Goal: Complete application form

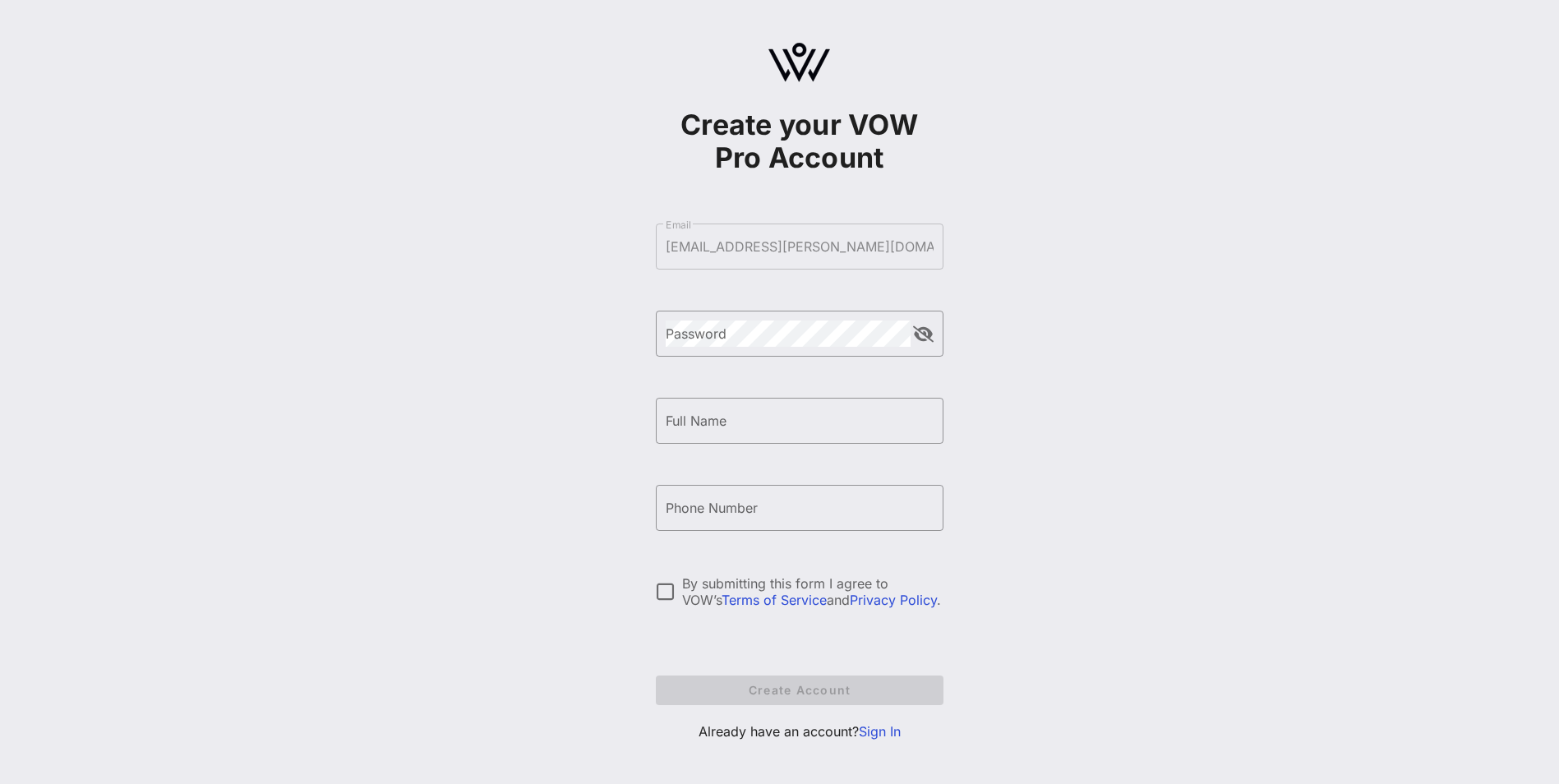
click at [766, 268] on form "​ Email [EMAIL_ADDRESS][PERSON_NAME][DOMAIN_NAME] ​ Password ​ Full Name ​ Phon…" at bounding box center [799, 464] width 287 height 515
click at [748, 239] on form "​ Email [EMAIL_ADDRESS][PERSON_NAME][DOMAIN_NAME] ​ Password ​ Full Name ​ Phon…" at bounding box center [799, 464] width 287 height 515
click at [882, 553] on link "Sign In" at bounding box center [880, 731] width 42 height 16
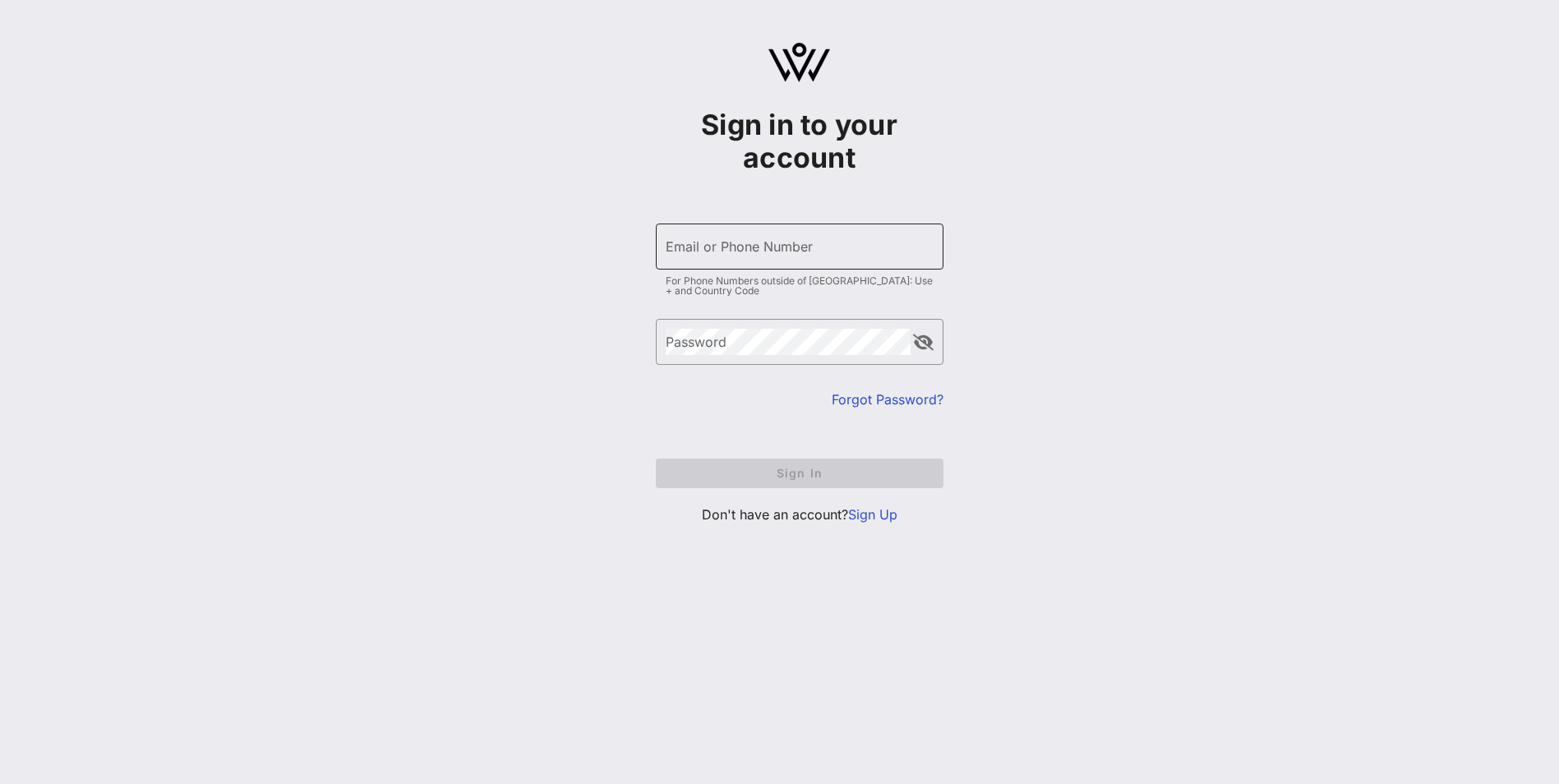
click at [744, 249] on input "Email or Phone Number" at bounding box center [799, 246] width 268 height 26
type input "[EMAIL_ADDRESS][PERSON_NAME][DOMAIN_NAME]"
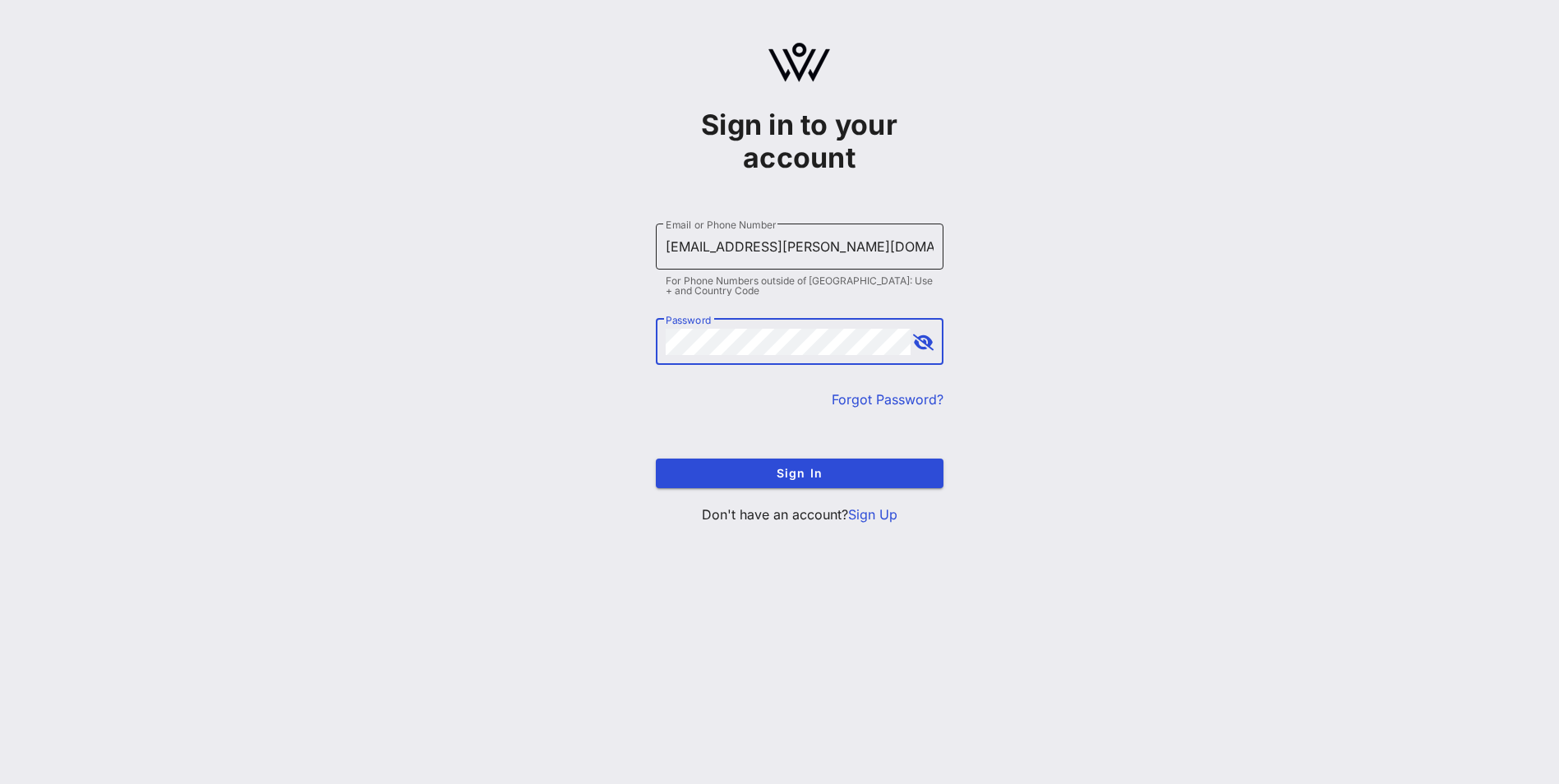
click at [656, 459] on button "Sign In" at bounding box center [799, 474] width 287 height 30
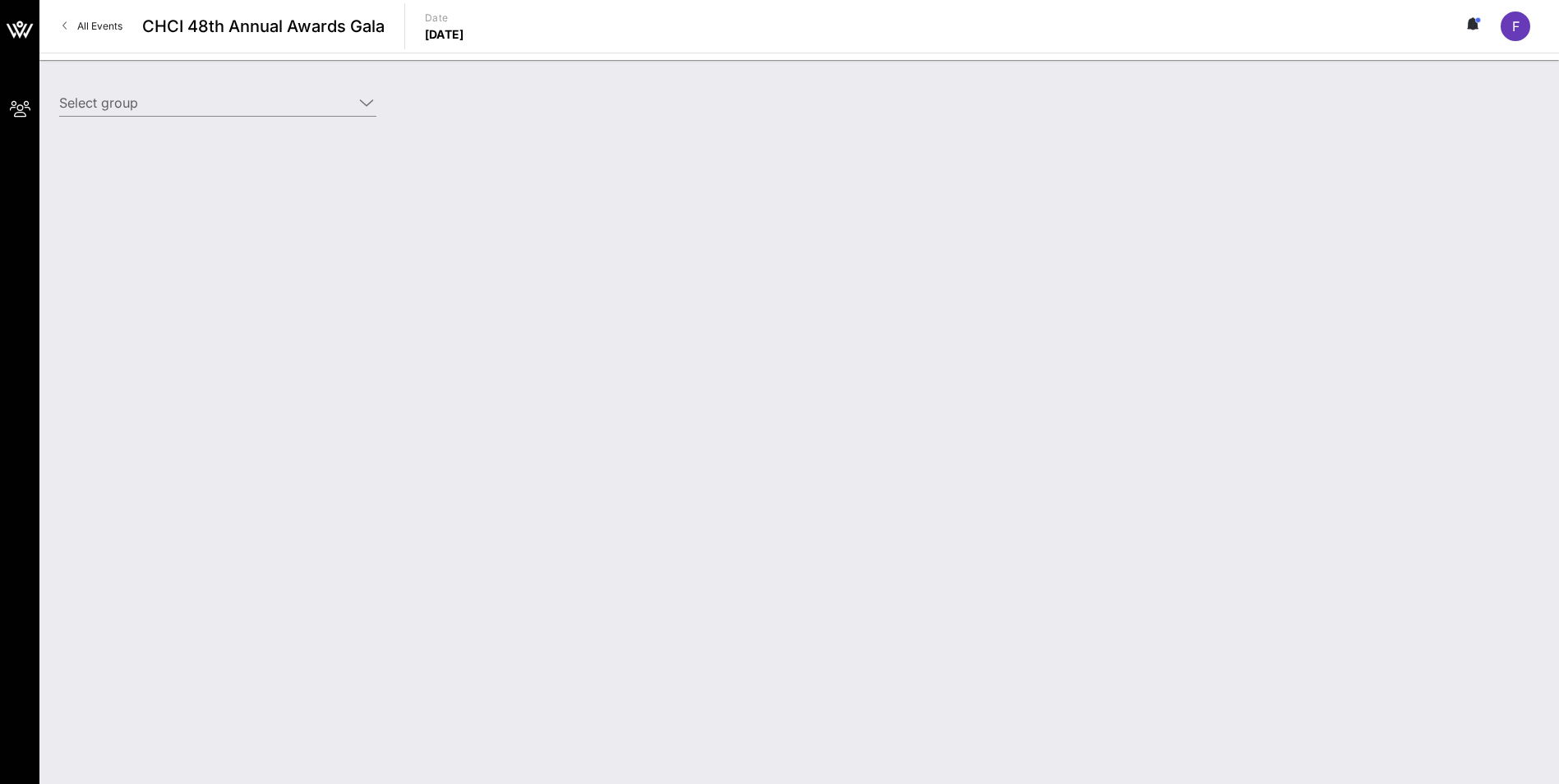
type input "Pfizer (Pfizer) [[PERSON_NAME], [PERSON_NAME][EMAIL_ADDRESS][DOMAIN_NAME]]"
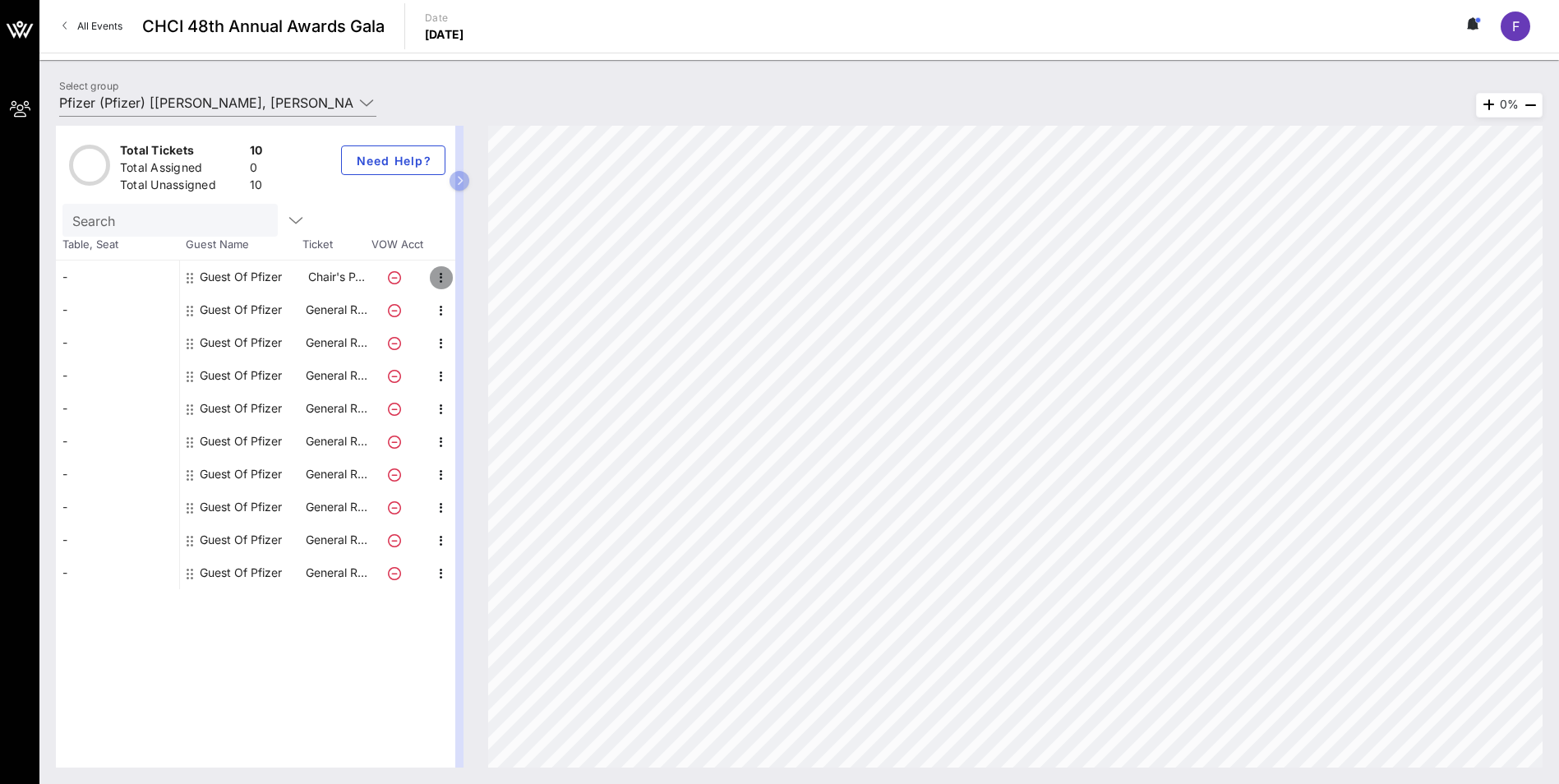
click at [434, 275] on icon "button" at bounding box center [441, 278] width 20 height 20
click at [315, 280] on p "Chair's P…" at bounding box center [336, 277] width 66 height 33
click at [396, 275] on icon at bounding box center [394, 278] width 13 height 13
click at [249, 276] on div "Guest Of Pfizer" at bounding box center [241, 277] width 82 height 33
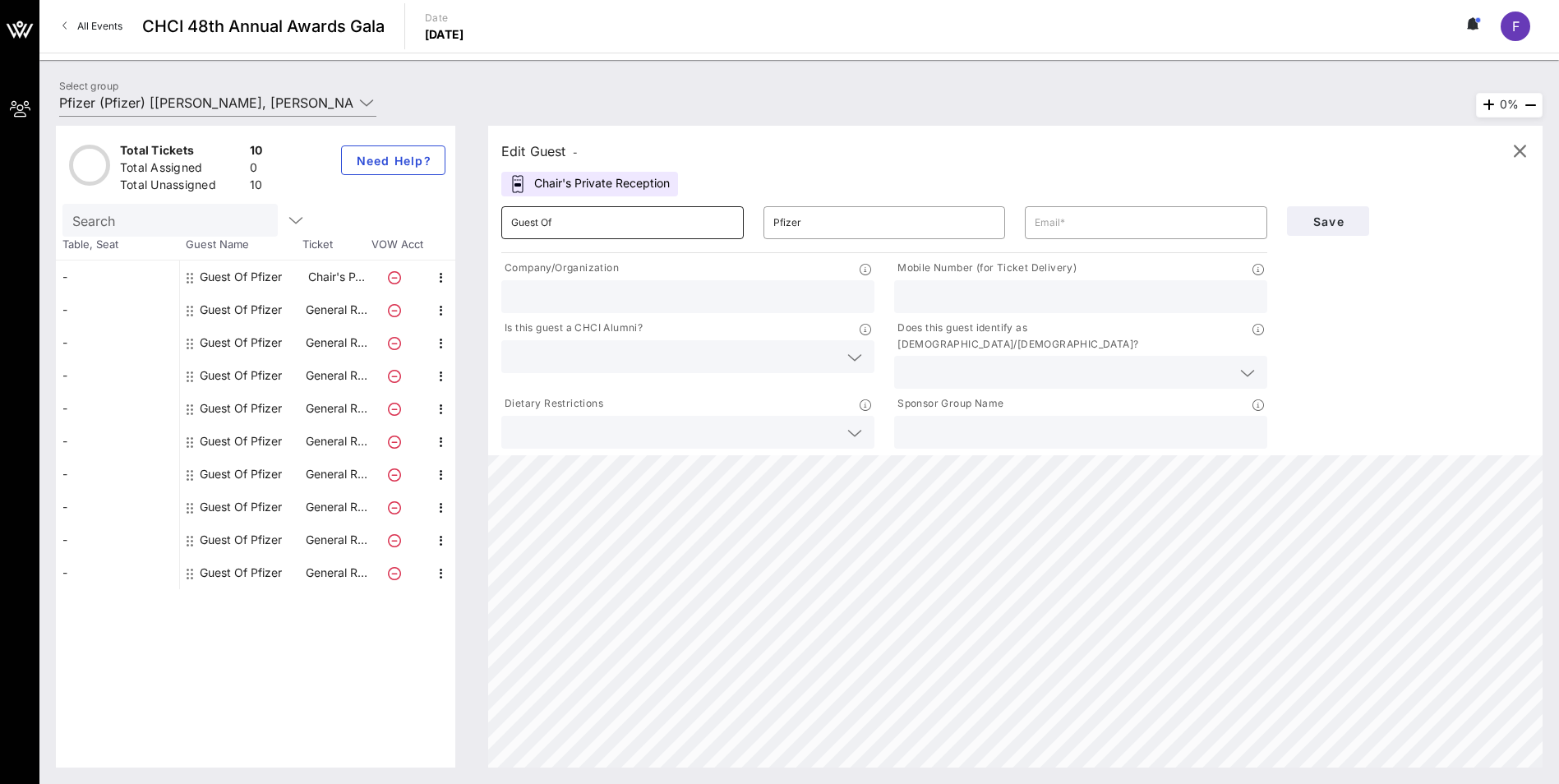
click at [576, 221] on input "Guest Of" at bounding box center [623, 222] width 222 height 26
click at [231, 309] on div "Guest Of Pfizer" at bounding box center [241, 310] width 82 height 33
click at [240, 347] on div "Guest Of Pfizer" at bounding box center [241, 343] width 82 height 33
click at [238, 382] on div "Guest Of Pfizer" at bounding box center [241, 376] width 82 height 33
click at [229, 434] on div "Guest Of Pfizer" at bounding box center [241, 441] width 82 height 33
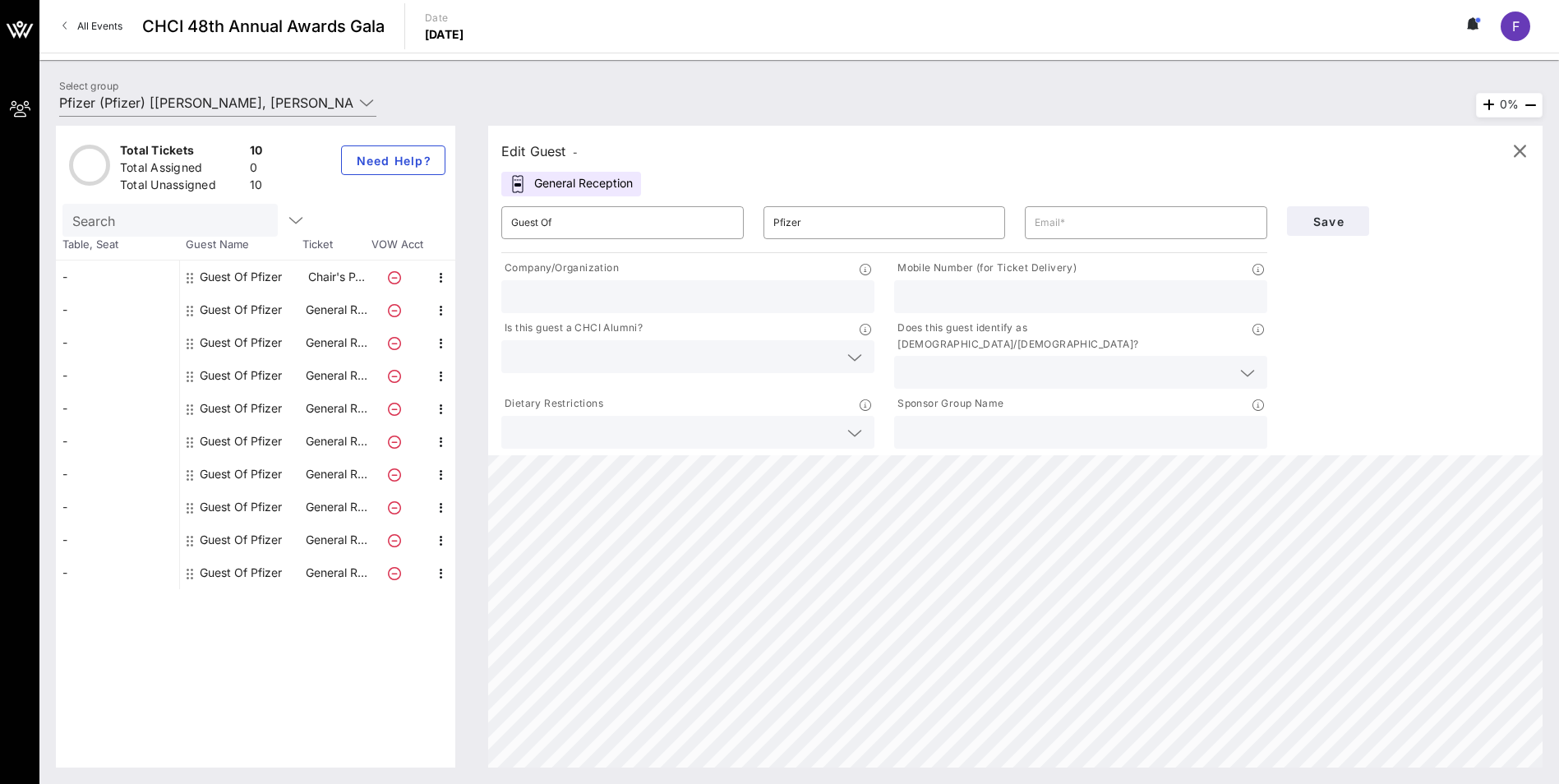
click at [233, 516] on div "Guest Of Pfizer" at bounding box center [241, 507] width 82 height 33
click at [250, 553] on div "Guest Of Pfizer" at bounding box center [241, 573] width 82 height 33
click at [252, 308] on div "Guest Of Pfizer" at bounding box center [241, 310] width 82 height 33
click at [250, 276] on div "Guest Of Pfizer" at bounding box center [241, 277] width 82 height 33
click at [241, 310] on div "Guest Of Pfizer" at bounding box center [241, 310] width 82 height 33
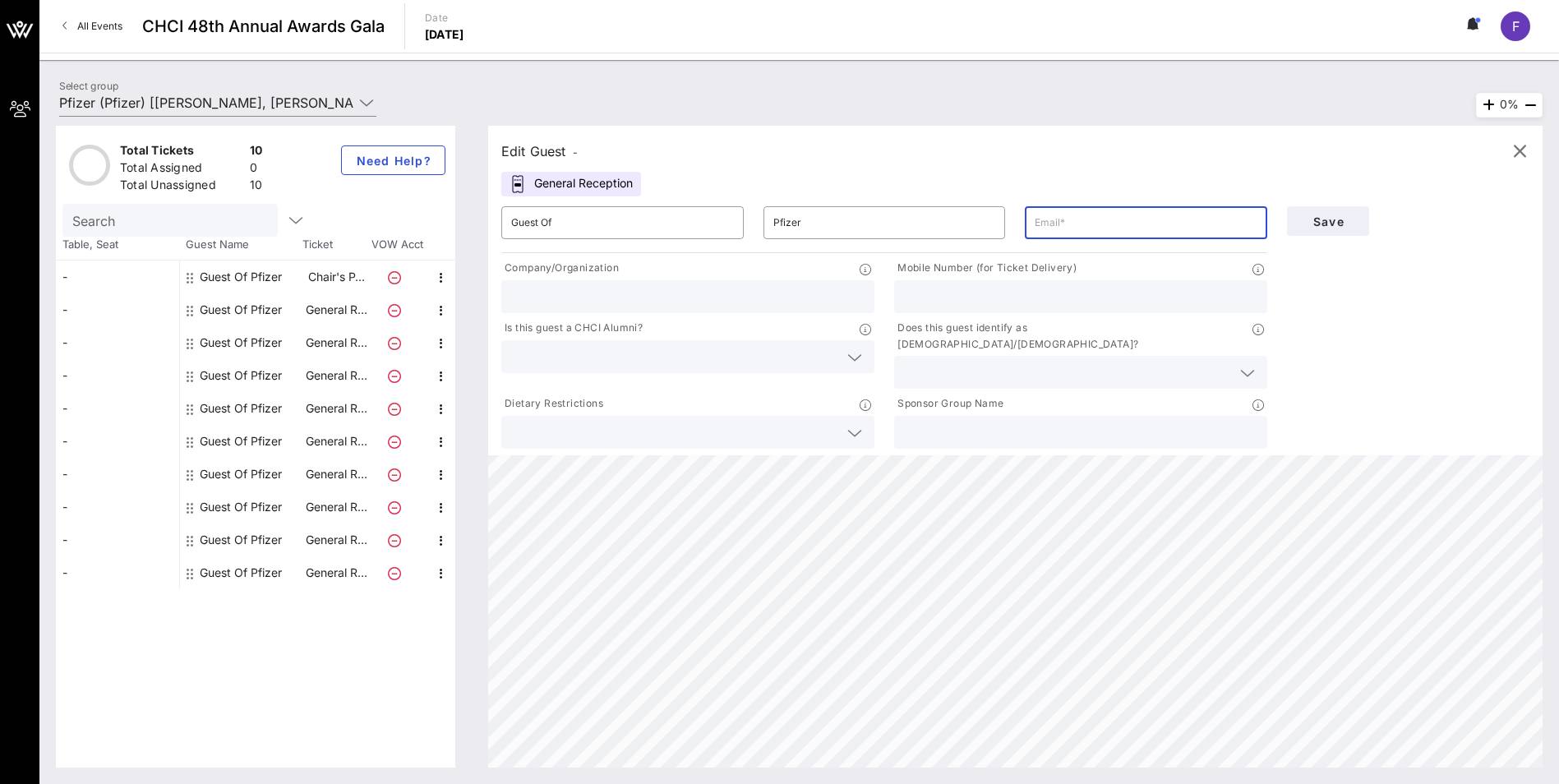
click at [1032, 224] on input "text" at bounding box center [1146, 222] width 222 height 26
click at [1032, 228] on input "text" at bounding box center [1146, 222] width 222 height 26
paste input "[PERSON_NAME][EMAIL_ADDRESS][PERSON_NAME][DOMAIN_NAME]"
type input "[PERSON_NAME][EMAIL_ADDRESS][PERSON_NAME][DOMAIN_NAME]"
click at [605, 295] on input "text" at bounding box center [688, 296] width 353 height 21
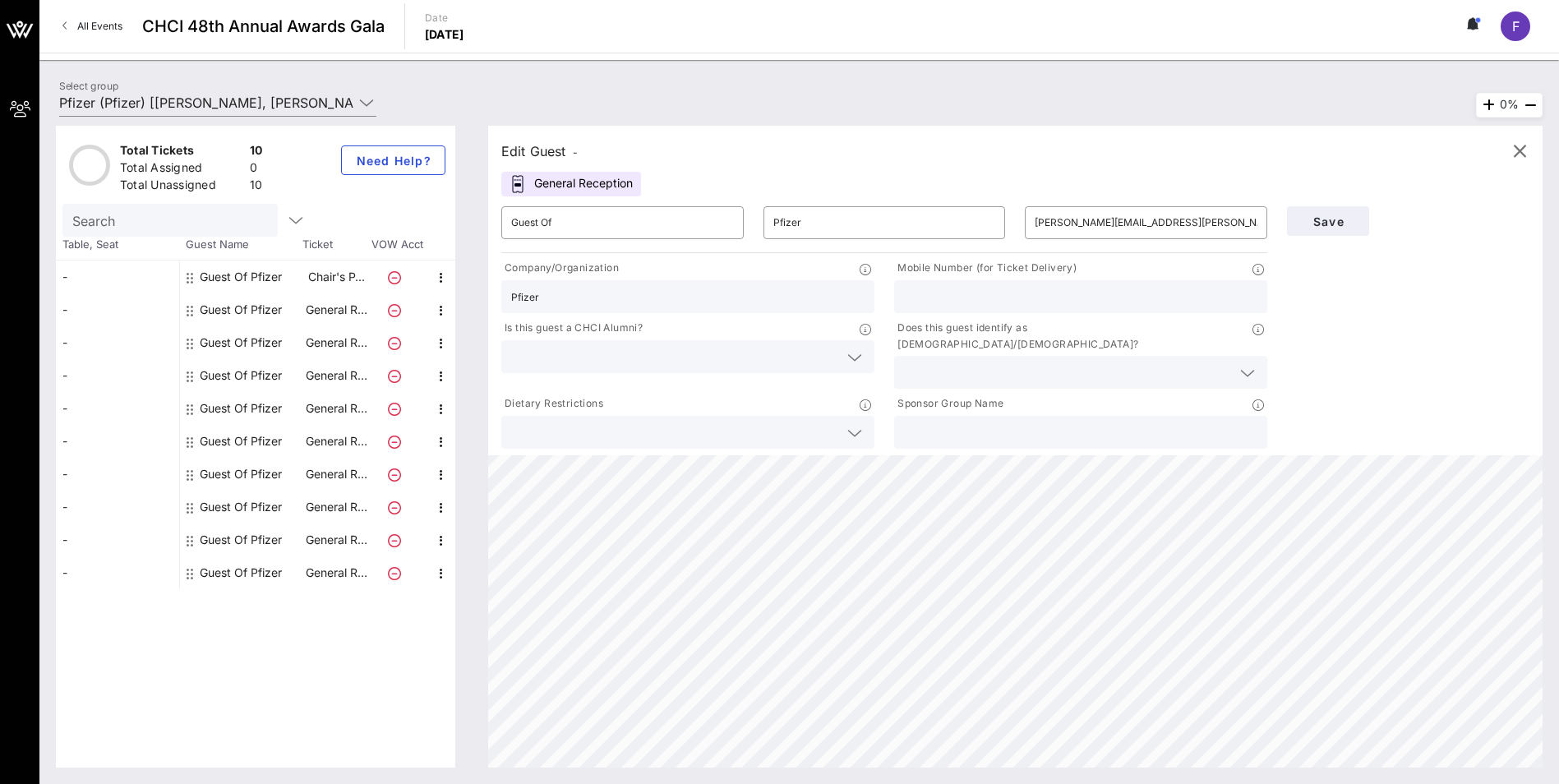
type input "Pfizer"
click at [943, 290] on input "text" at bounding box center [1081, 296] width 353 height 21
paste input "[PHONE_NUMBER]"
type input "[PHONE_NUMBER]"
click at [612, 350] on input "text" at bounding box center [674, 357] width 327 height 21
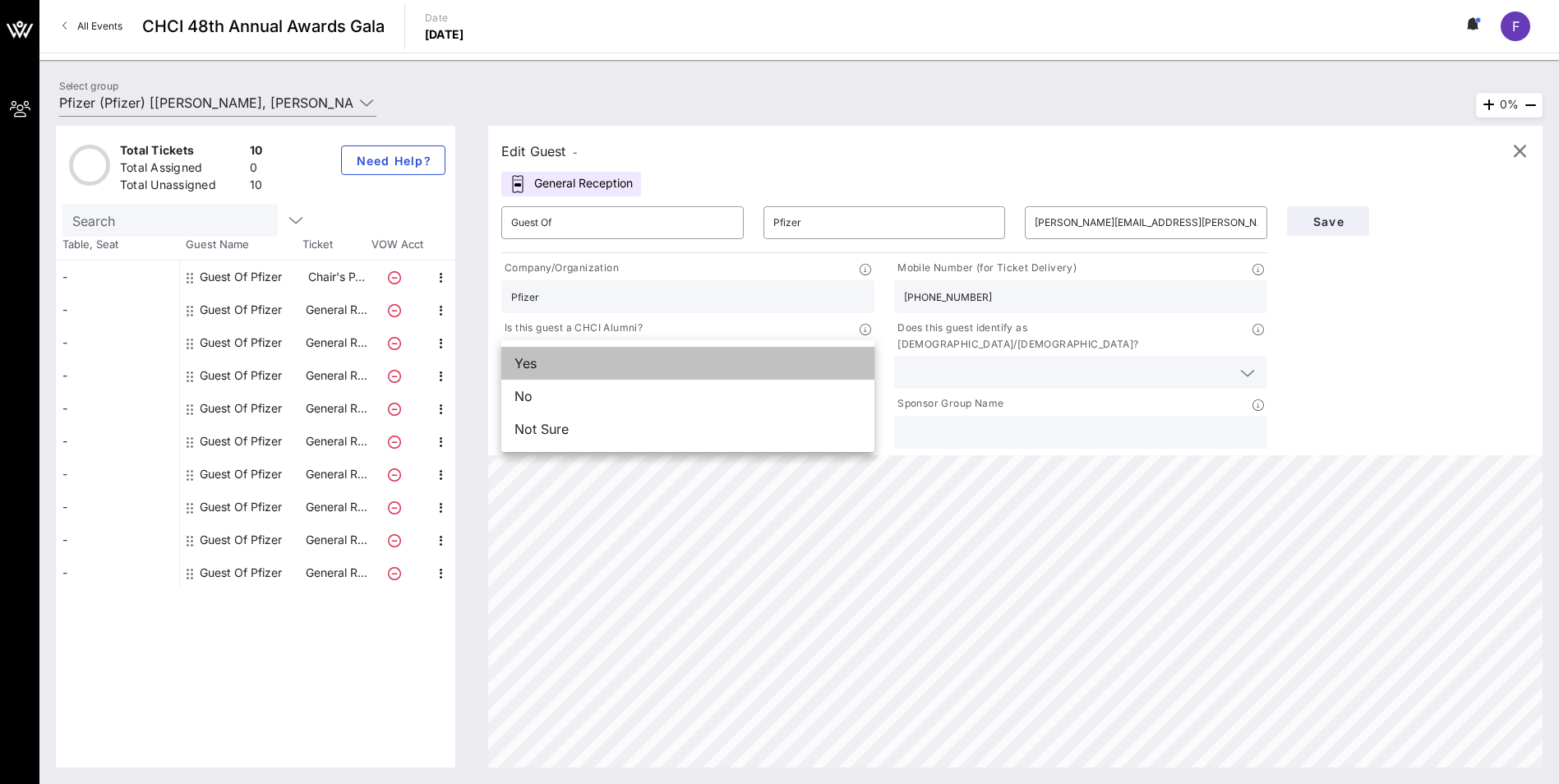
click at [604, 352] on div "Yes" at bounding box center [688, 363] width 373 height 33
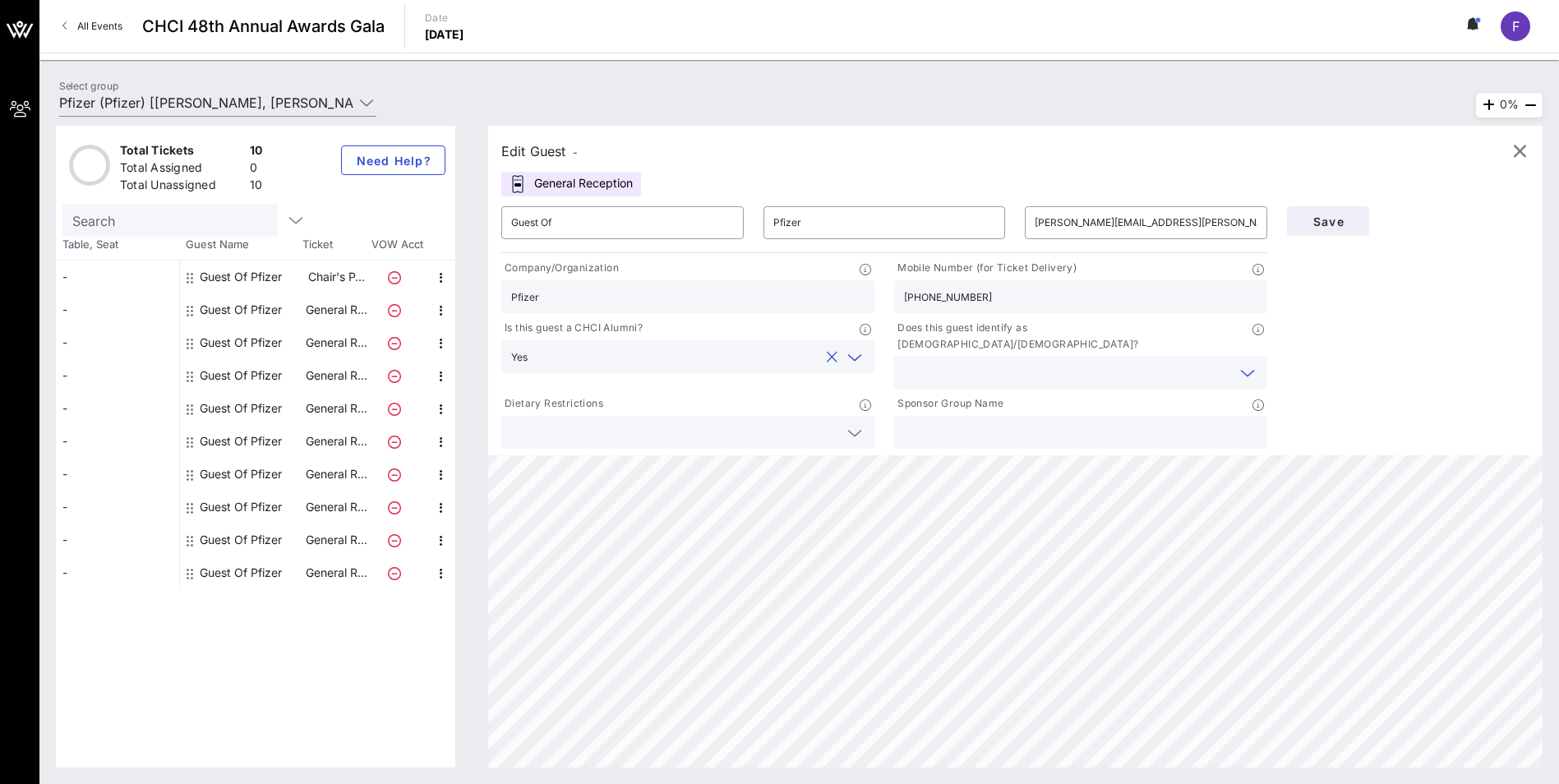
click at [965, 362] on input "text" at bounding box center [1067, 372] width 327 height 21
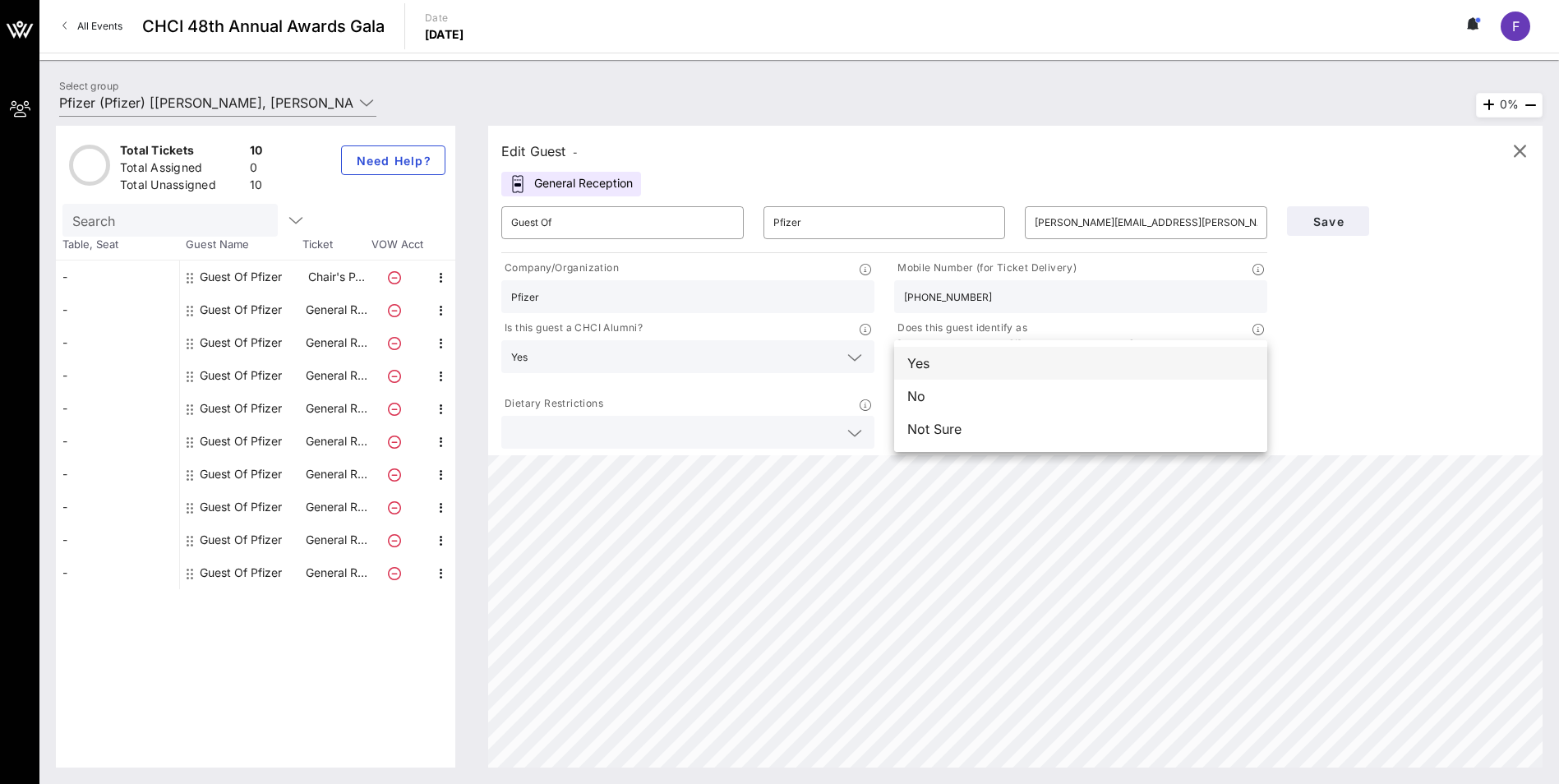
click at [959, 372] on div "Yes" at bounding box center [1081, 363] width 373 height 33
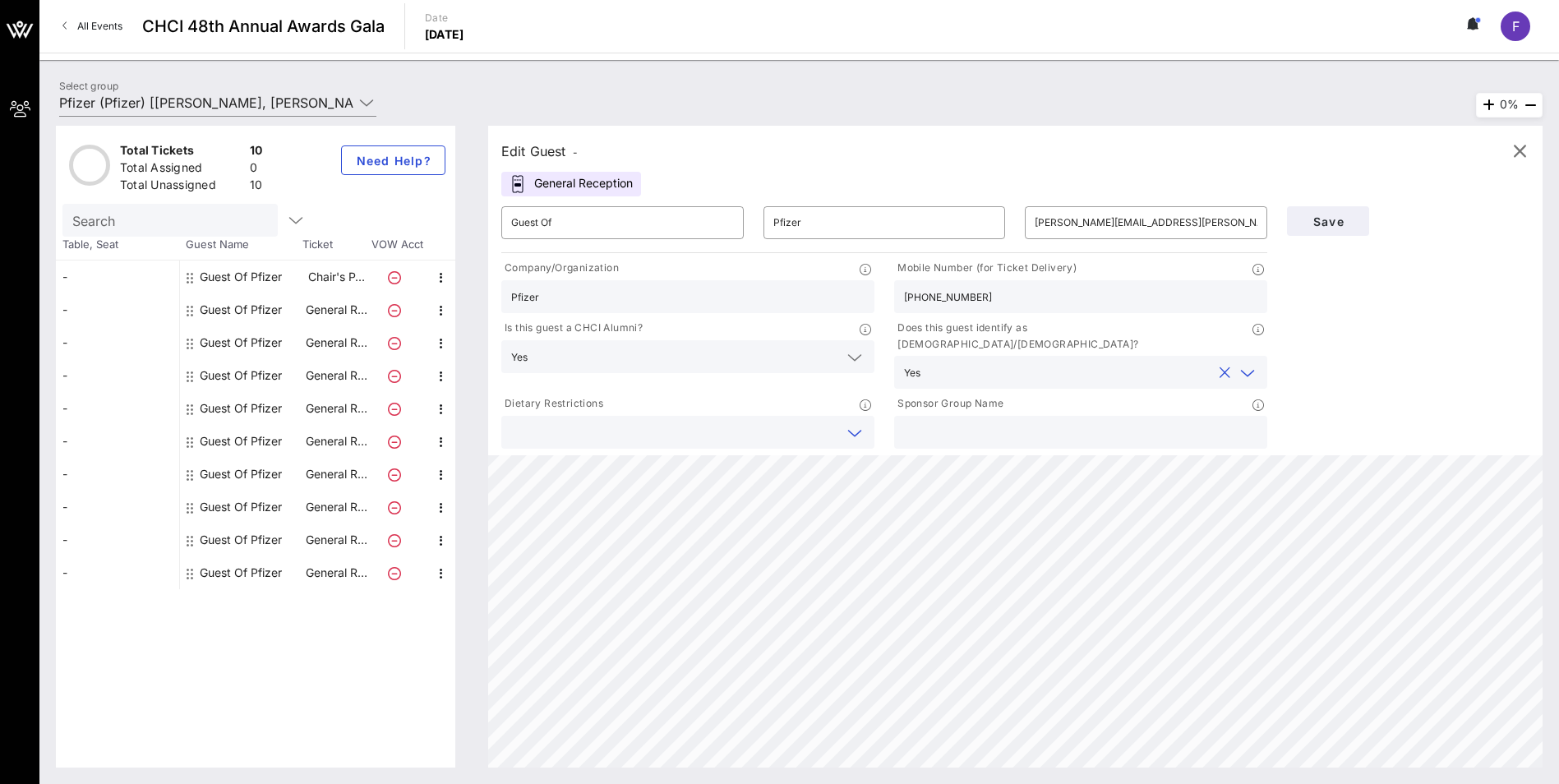
click at [773, 422] on input "text" at bounding box center [674, 432] width 327 height 21
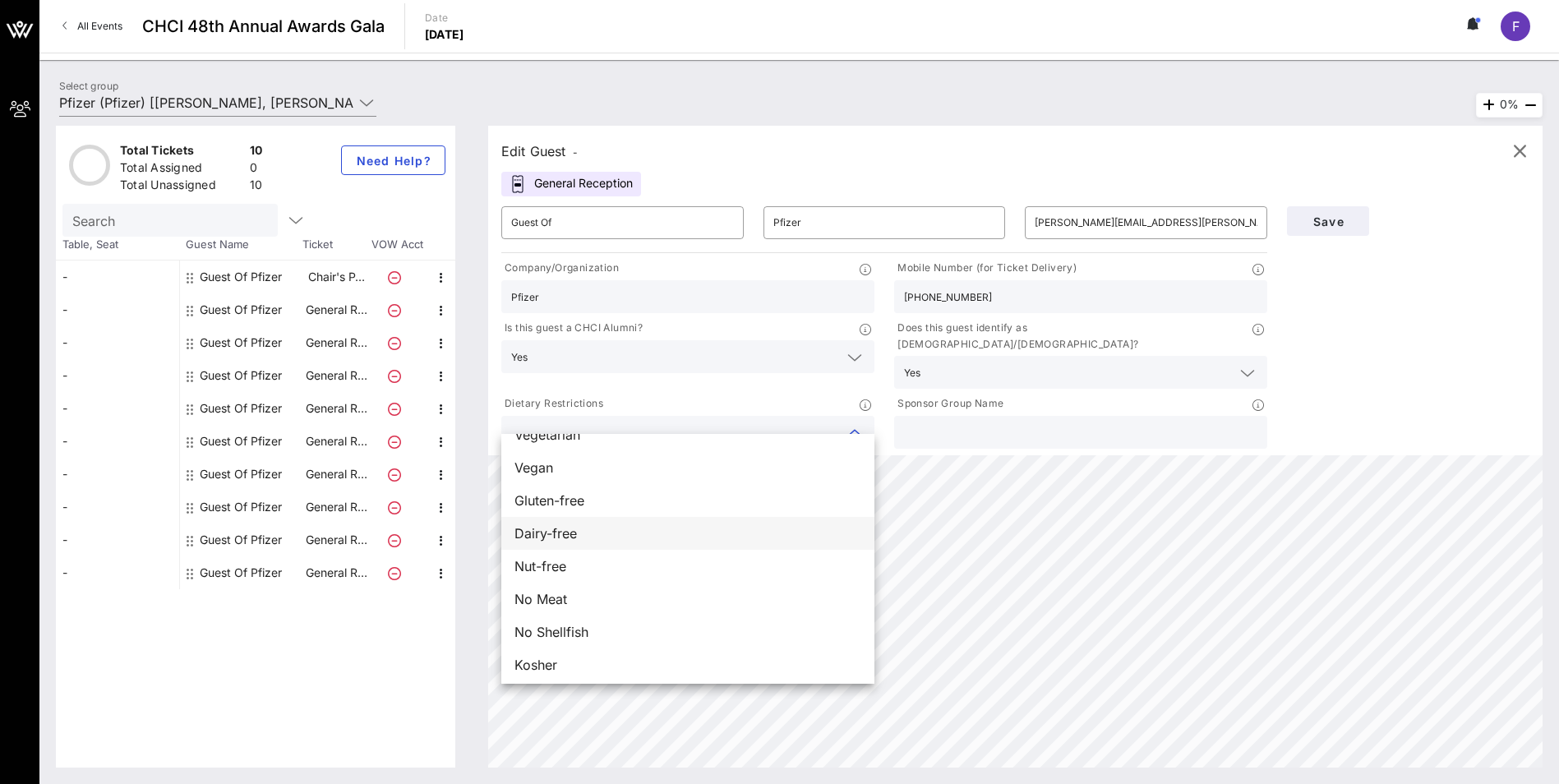
scroll to position [26, 0]
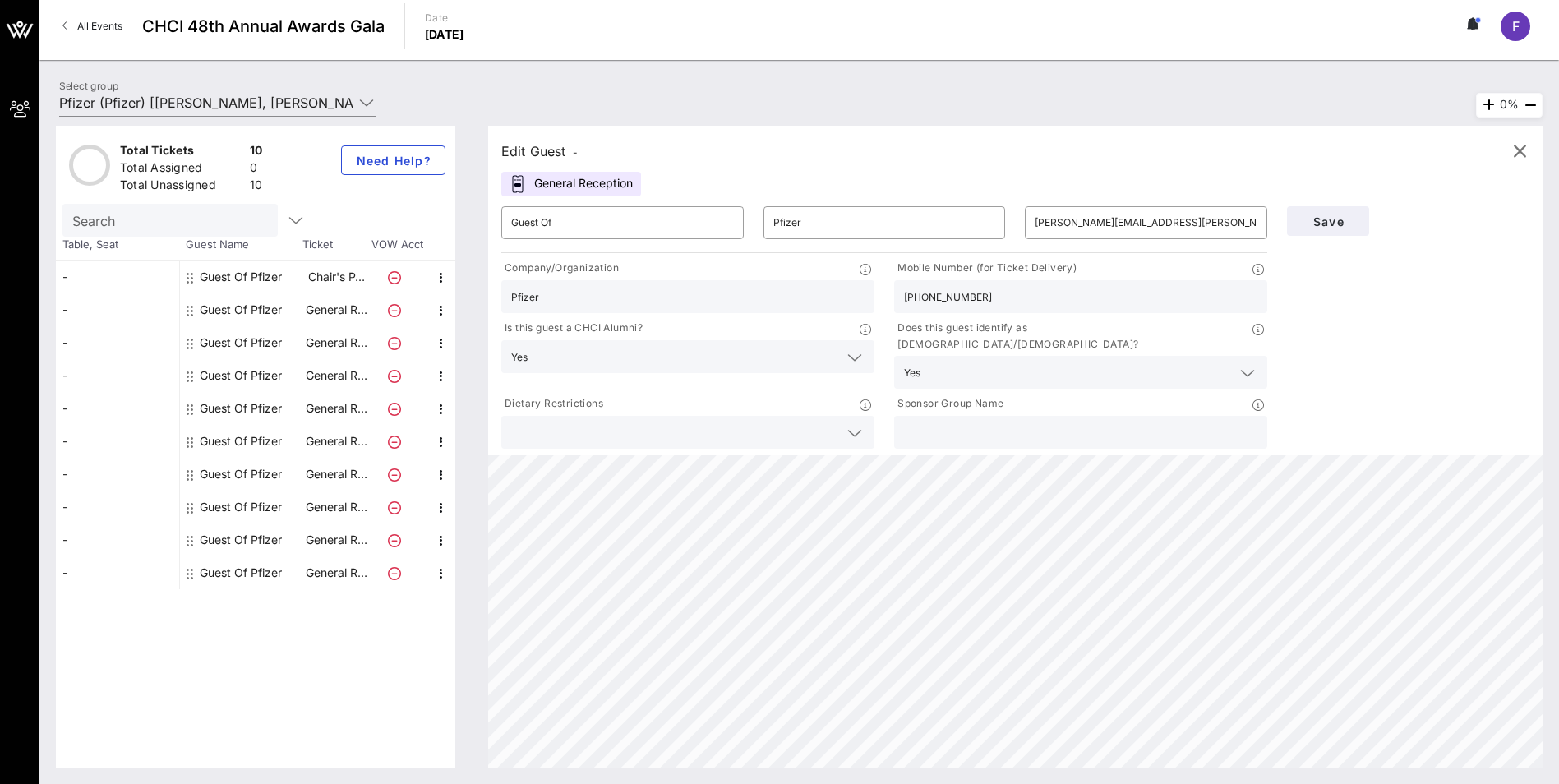
click at [1031, 416] on div at bounding box center [1081, 432] width 353 height 33
click at [1032, 399] on icon at bounding box center [1258, 405] width 12 height 12
click at [1032, 422] on input "text" at bounding box center [1081, 432] width 353 height 21
click at [980, 422] on input "text" at bounding box center [1081, 432] width 353 height 21
type input "Pfizer"
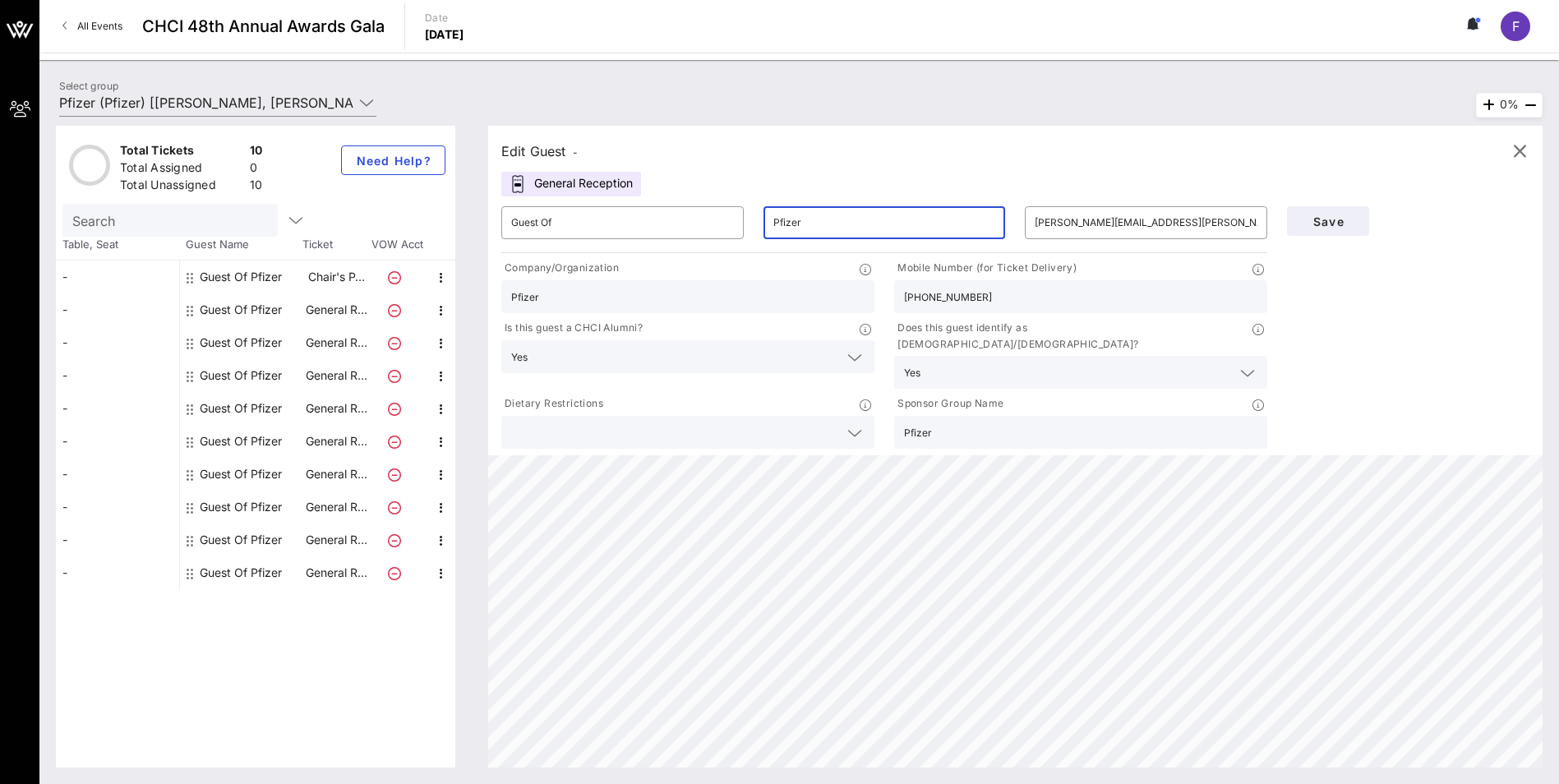
click at [891, 224] on input "Pfizer" at bounding box center [885, 222] width 222 height 26
click at [1032, 225] on span "Save" at bounding box center [1328, 221] width 56 height 14
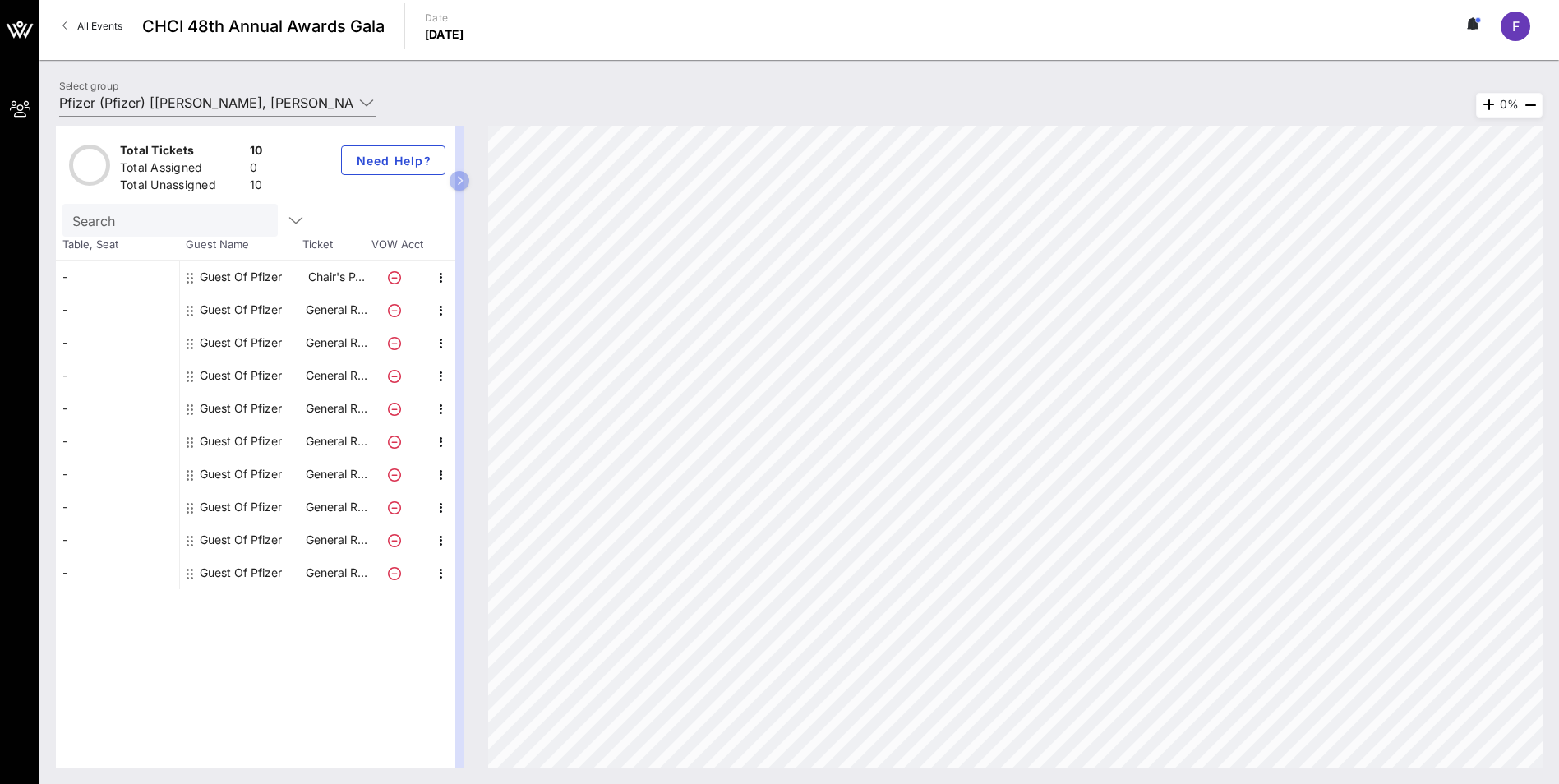
click at [241, 307] on div "Guest Of Pfizer" at bounding box center [241, 310] width 82 height 33
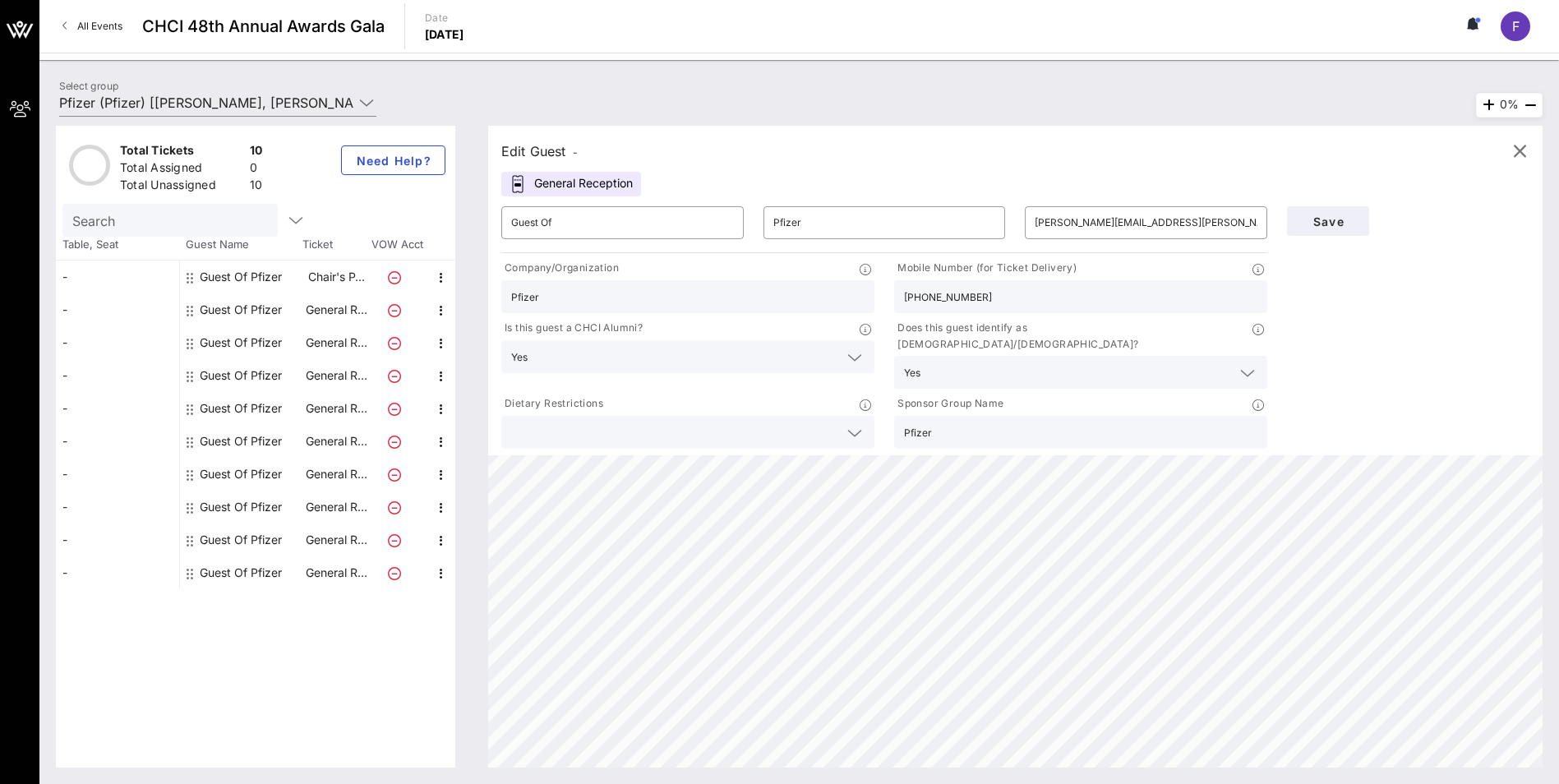
click at [238, 348] on div "Guest Of Pfizer" at bounding box center [241, 343] width 82 height 33
click at [1032, 222] on input "text" at bounding box center [1146, 222] width 222 height 26
click at [1032, 222] on input "text" at bounding box center [1146, 222] width 222 height 26
paste input "[EMAIL_ADDRESS][DOMAIN_NAME]"
type input "[EMAIL_ADDRESS][DOMAIN_NAME]"
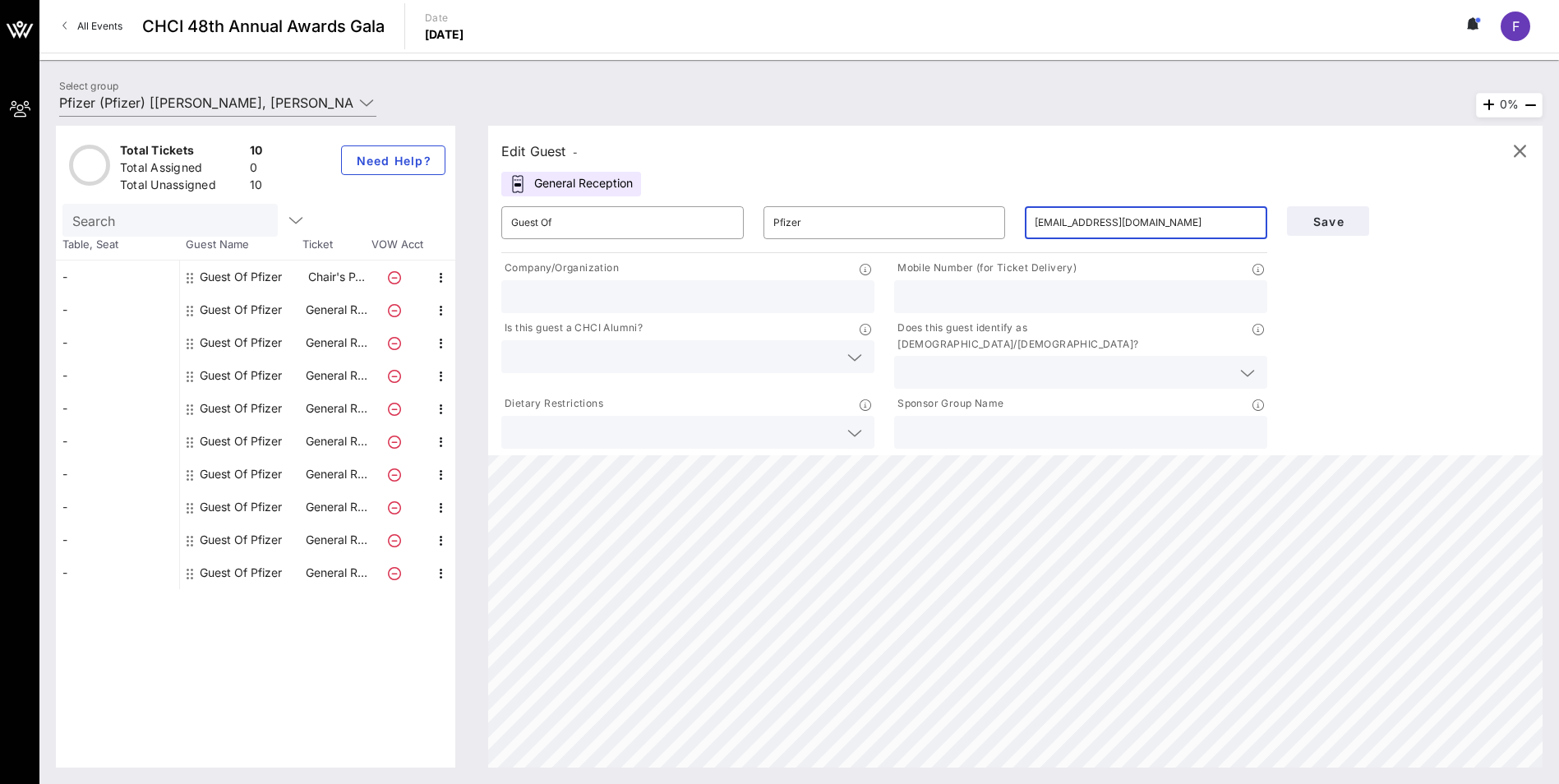
click at [651, 287] on input "text" at bounding box center [688, 296] width 353 height 21
type input "BGR Group"
click at [1007, 287] on input "text" at bounding box center [1081, 296] width 353 height 21
paste input "[PHONE_NUMBER]"
type input "[PHONE_NUMBER]"
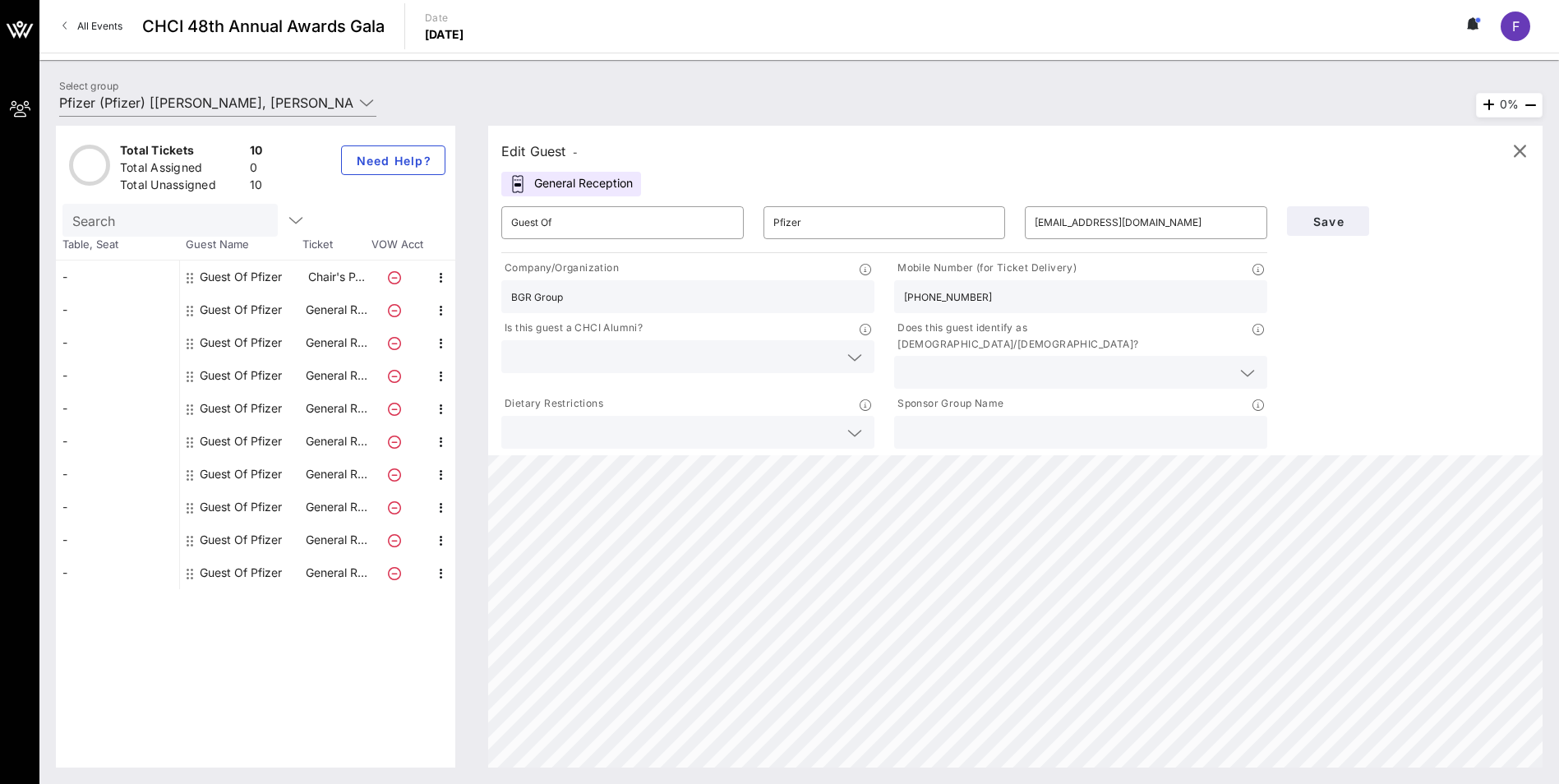
click at [755, 350] on input "text" at bounding box center [674, 357] width 327 height 21
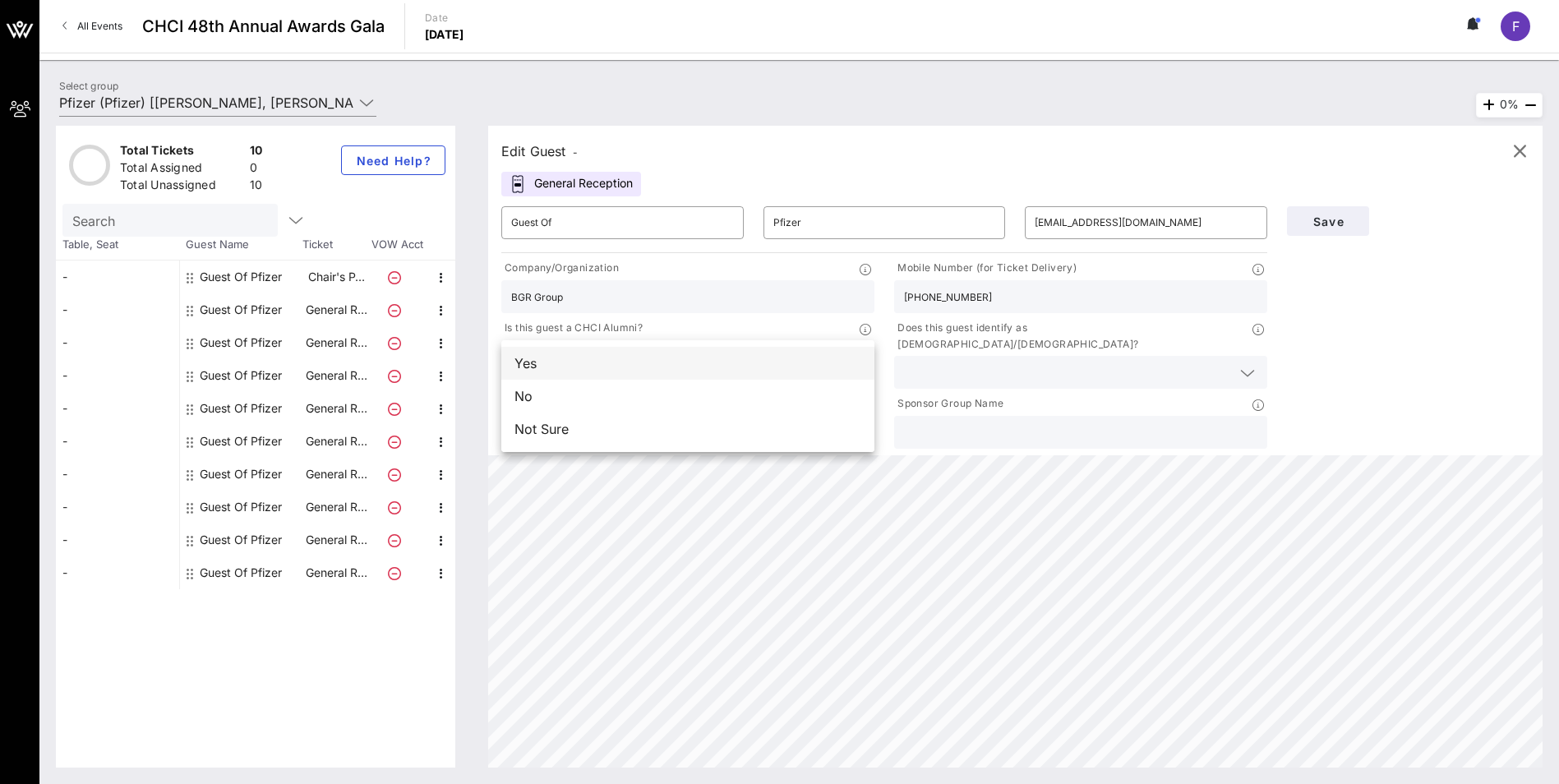
click at [707, 360] on div "Yes" at bounding box center [688, 363] width 373 height 33
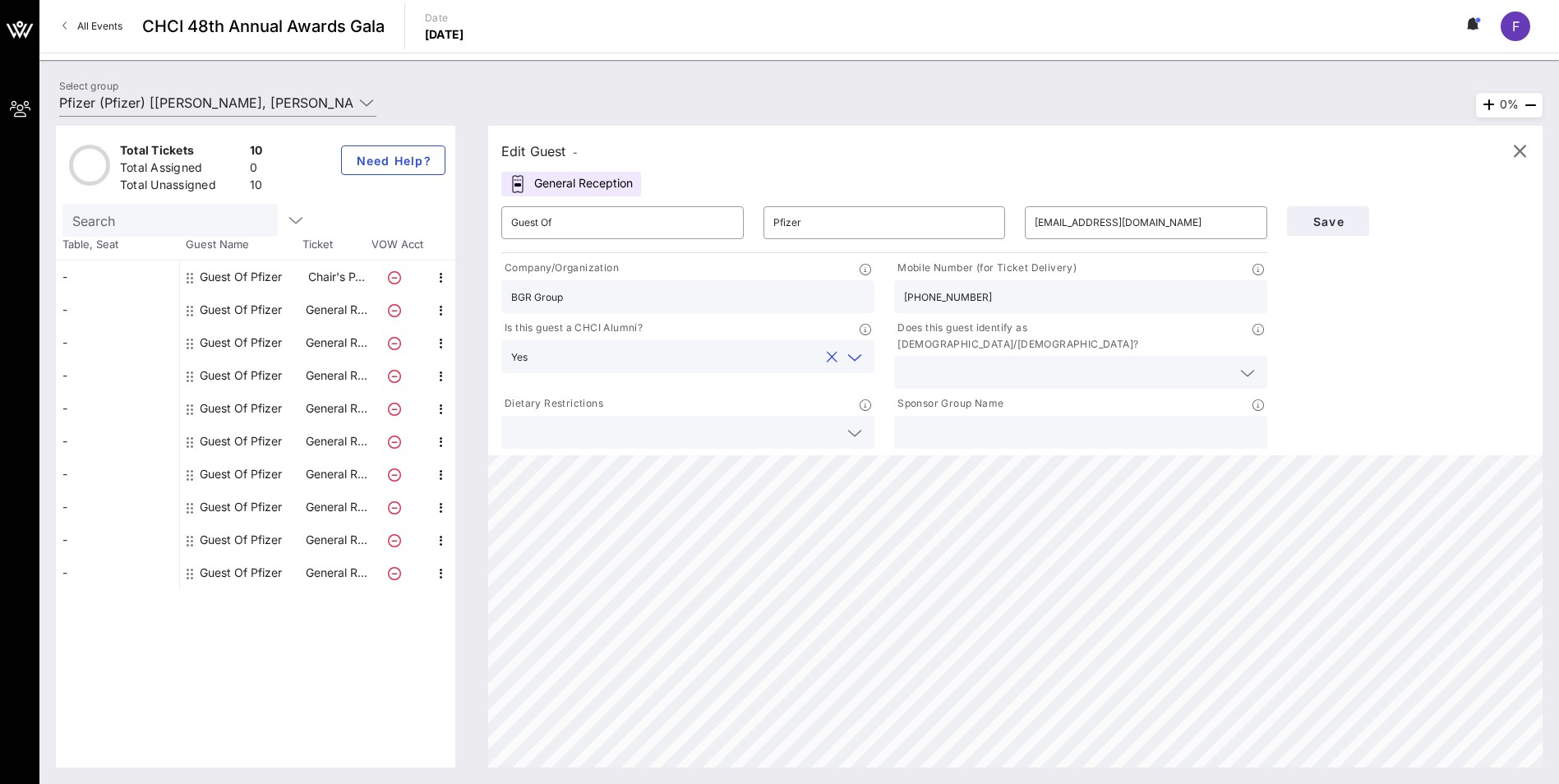
click at [964, 362] on input "text" at bounding box center [1067, 372] width 327 height 21
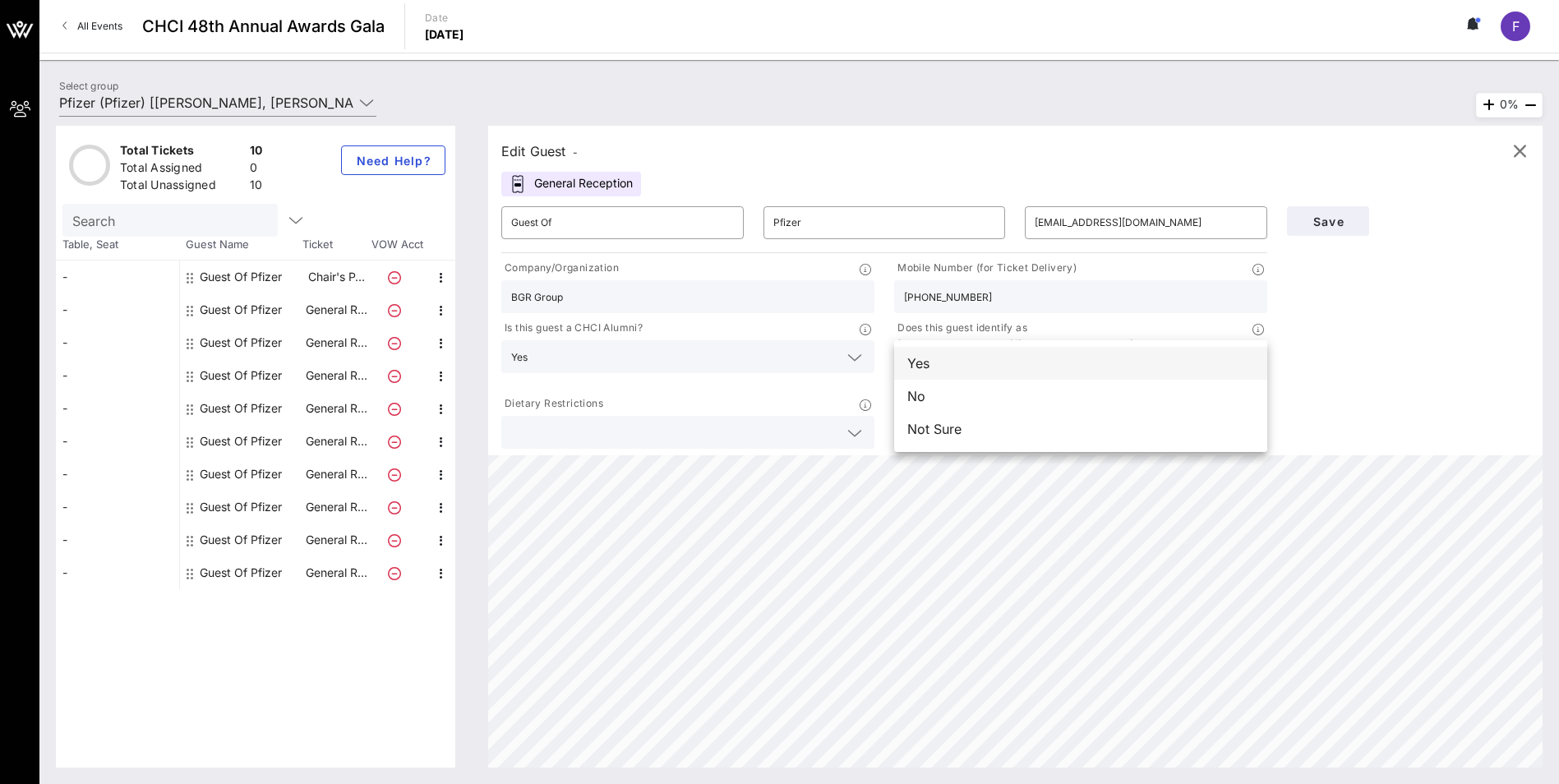
click at [955, 366] on div "Yes" at bounding box center [1081, 363] width 373 height 33
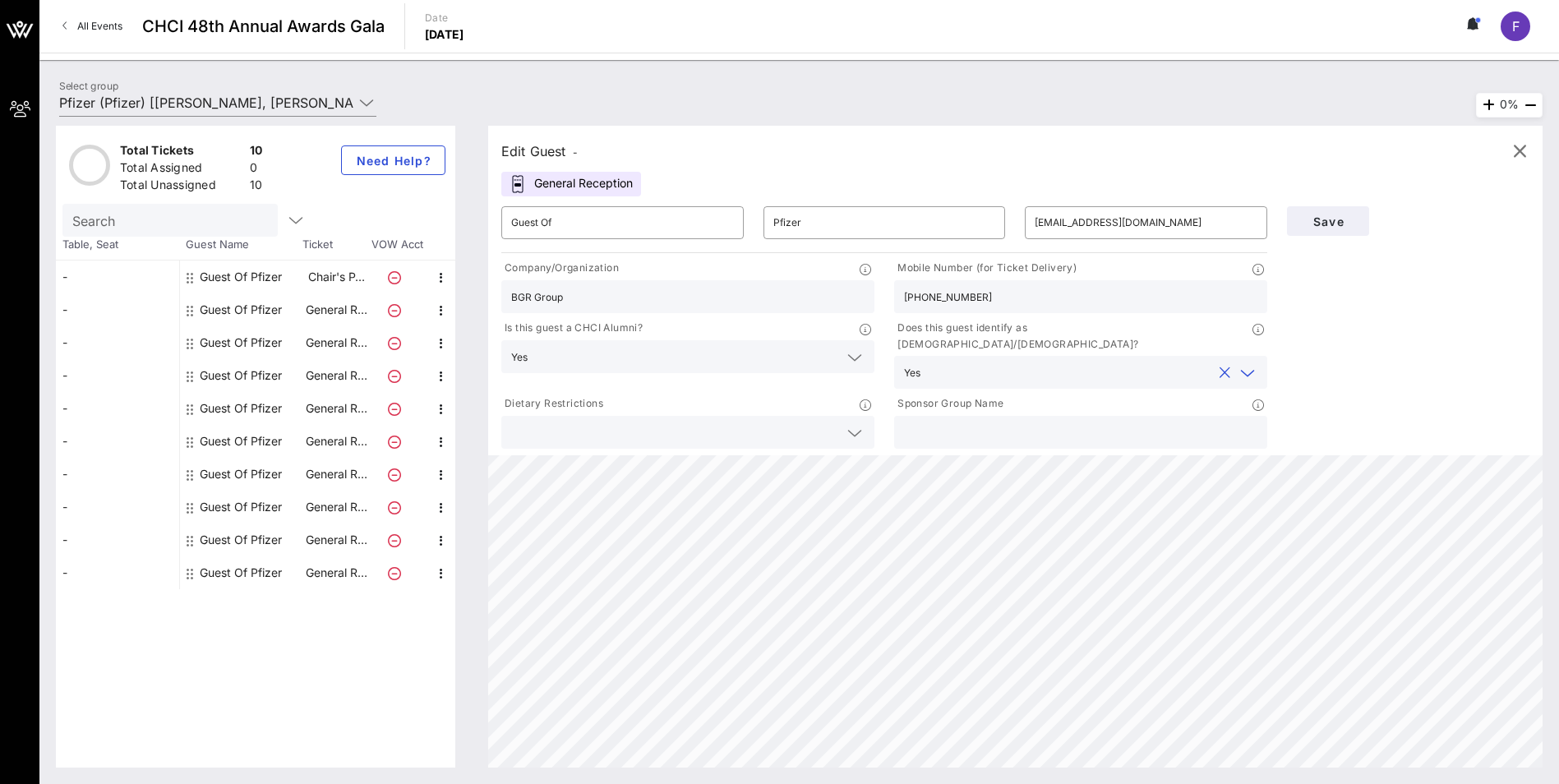
click at [950, 422] on input "text" at bounding box center [1081, 432] width 353 height 21
type input "Pfizer"
click at [600, 236] on div "Guest Of" at bounding box center [623, 222] width 222 height 33
click at [590, 227] on input "Guest Of" at bounding box center [623, 222] width 222 height 26
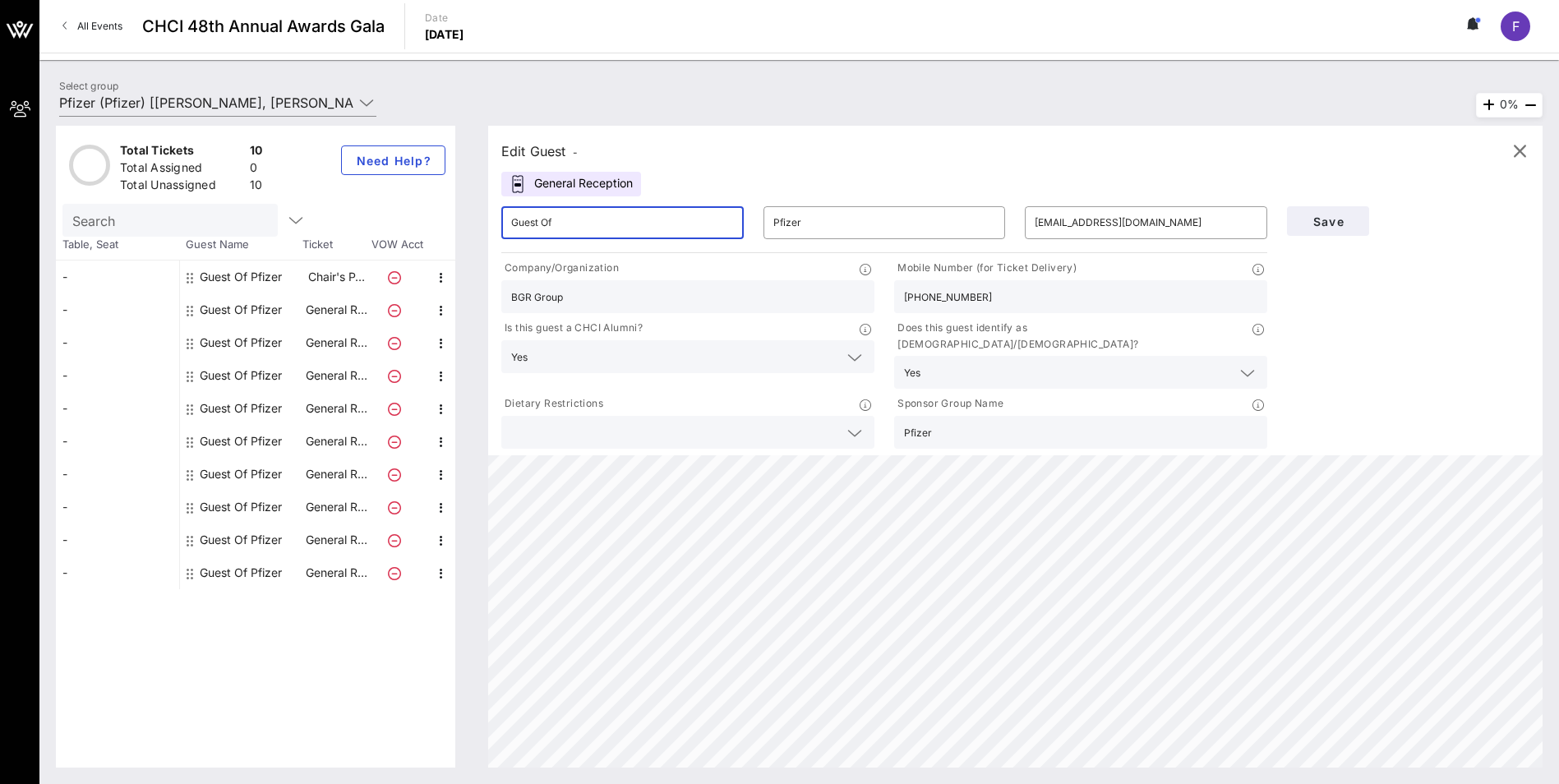
click at [590, 227] on input "Guest Of" at bounding box center [623, 222] width 222 height 26
click at [824, 220] on input "Pfizer" at bounding box center [885, 222] width 222 height 26
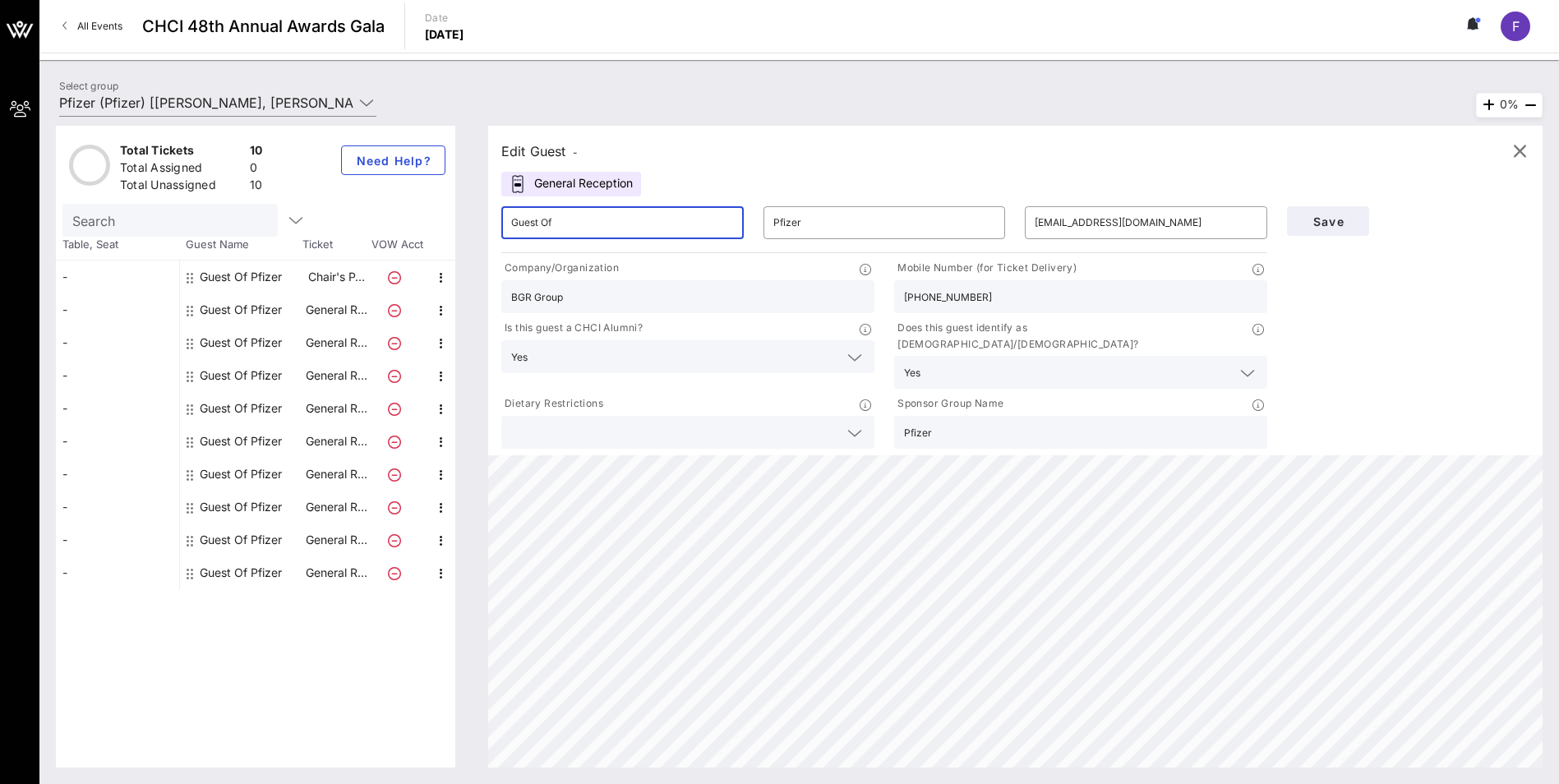
click at [590, 228] on input "Guest Of" at bounding box center [623, 222] width 222 height 26
type input "[PERSON_NAME]"
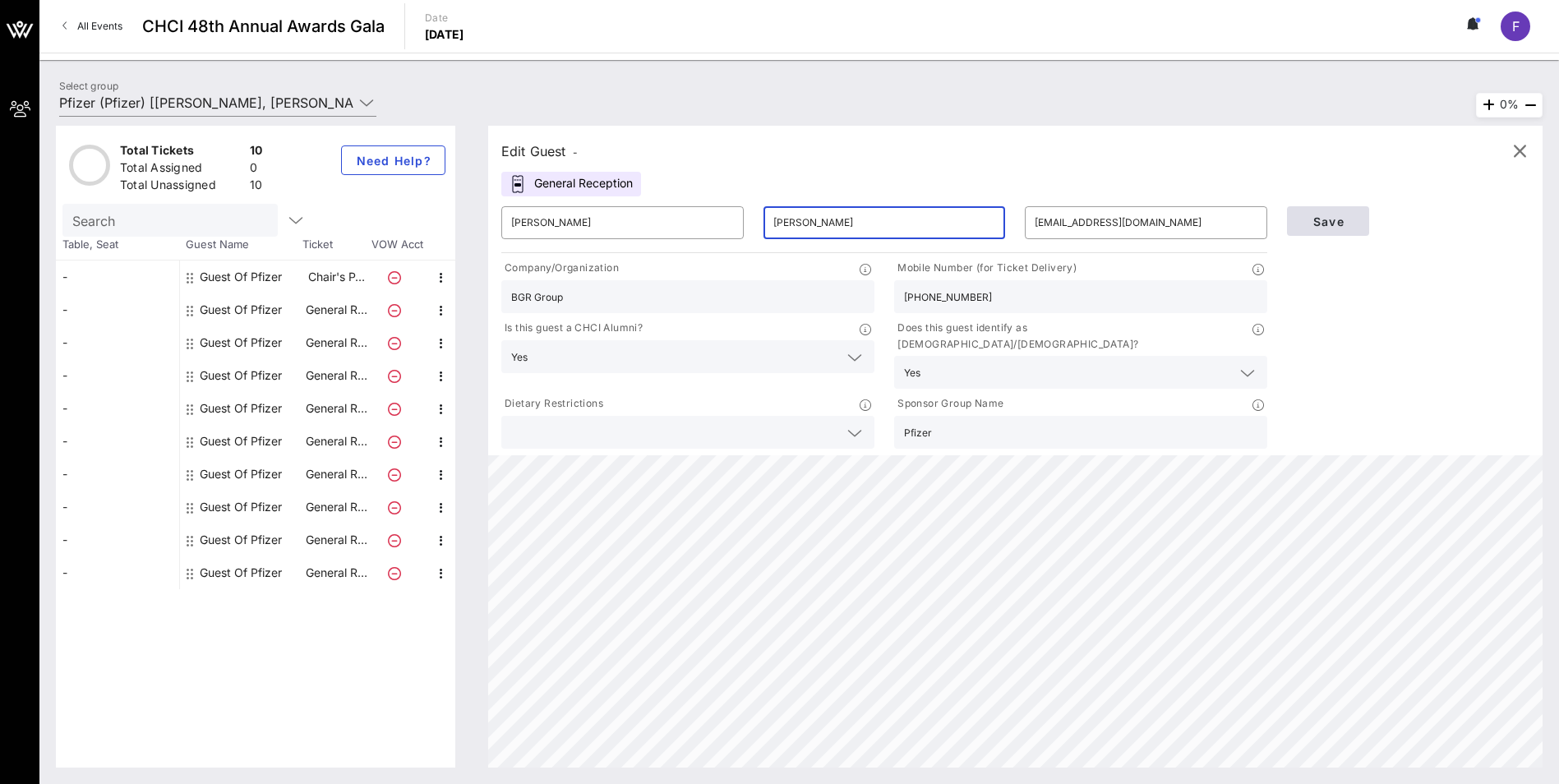
type input "[PERSON_NAME]"
drag, startPoint x: 1333, startPoint y: 218, endPoint x: 950, endPoint y: 233, distance: 383.3
click at [1032, 219] on span "Save" at bounding box center [1328, 221] width 56 height 14
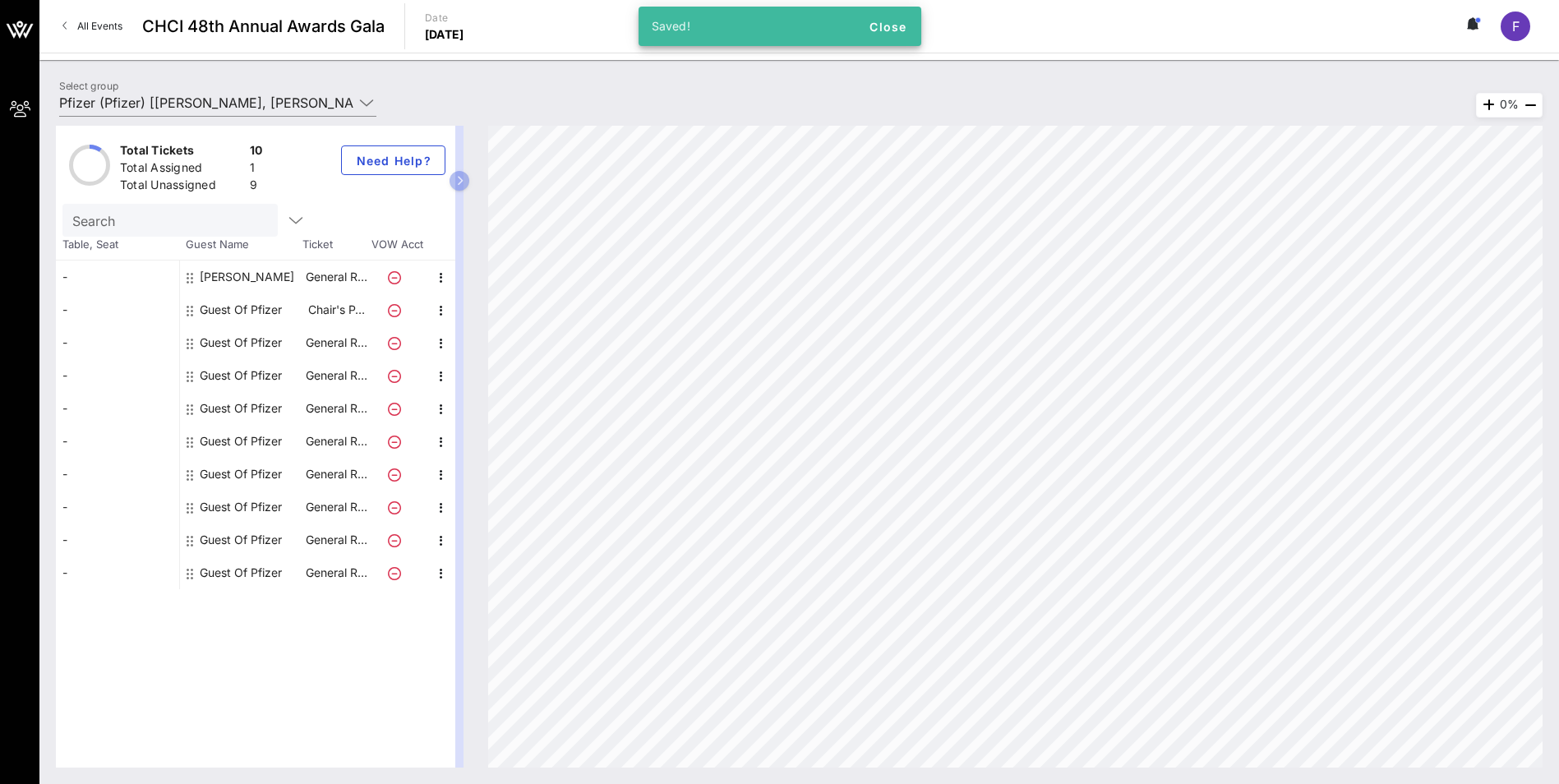
click at [250, 313] on div "Guest Of Pfizer" at bounding box center [241, 310] width 82 height 33
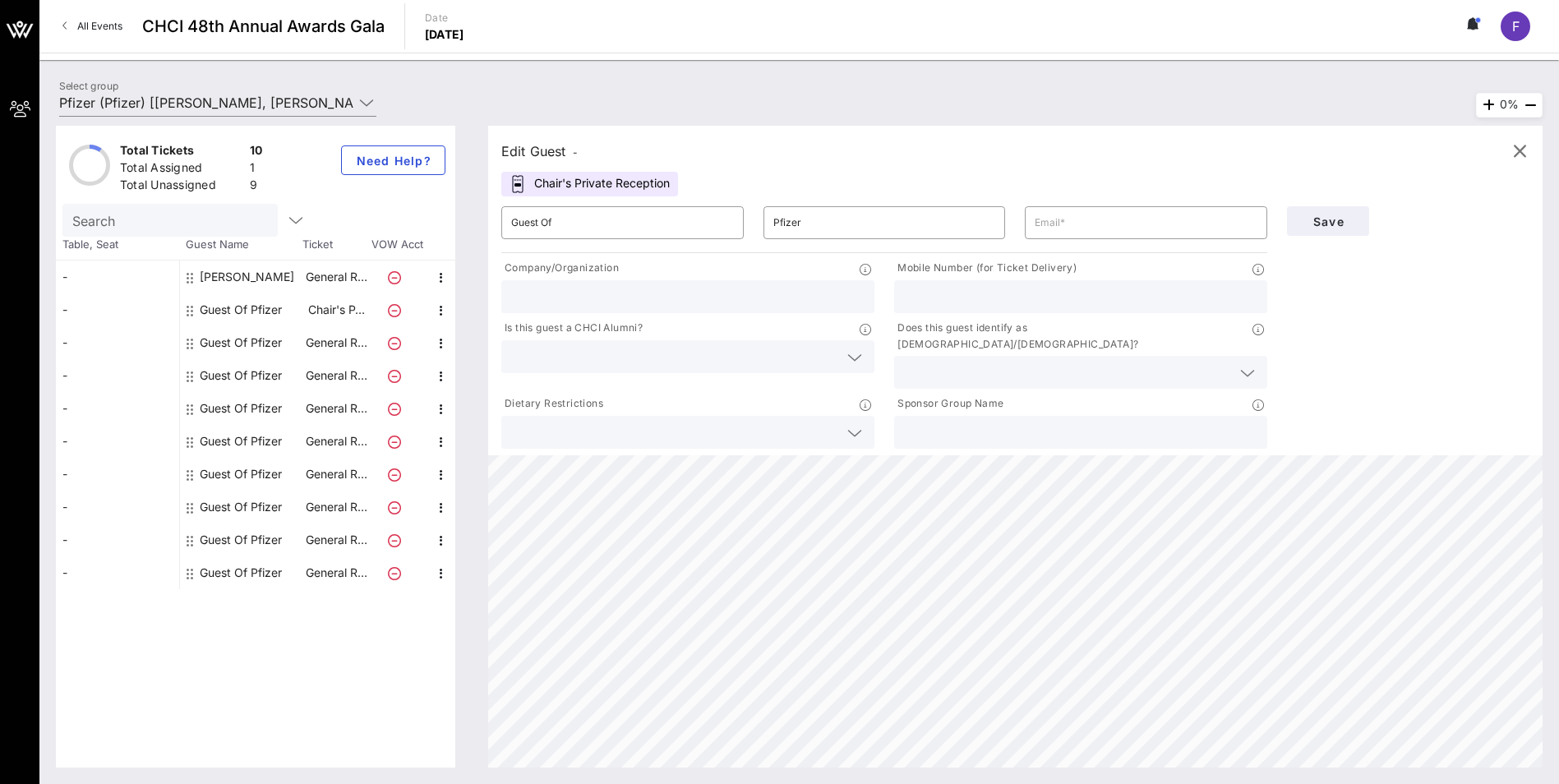
click at [247, 336] on div "Guest Of Pfizer" at bounding box center [241, 343] width 82 height 33
type input "[PERSON_NAME][EMAIL_ADDRESS][PERSON_NAME][DOMAIN_NAME]"
type input "Pfizer"
type input "[PHONE_NUMBER]"
type input "Pfizer"
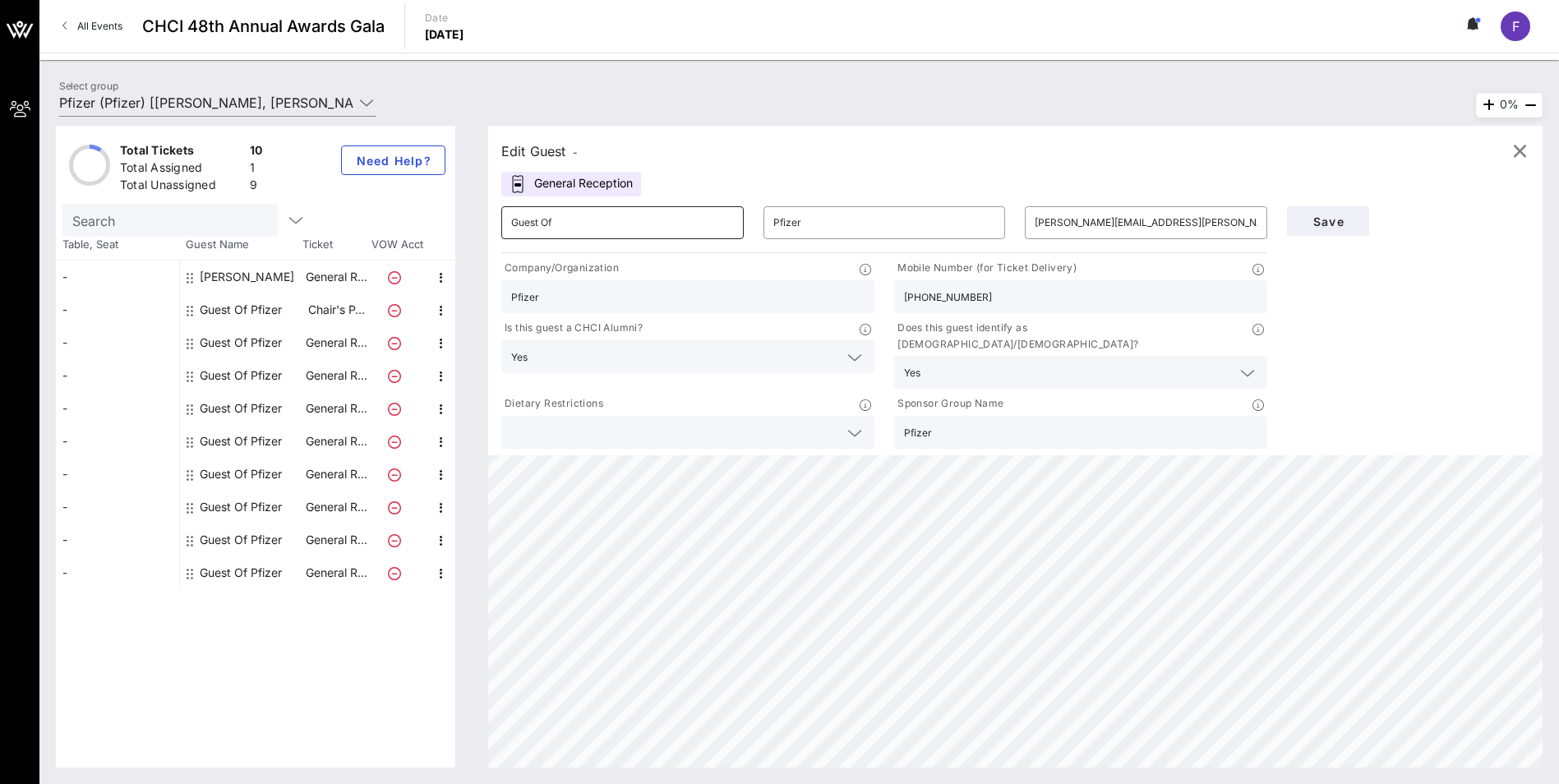
click at [614, 216] on input "Guest Of" at bounding box center [623, 222] width 222 height 26
type input "[PERSON_NAME]"
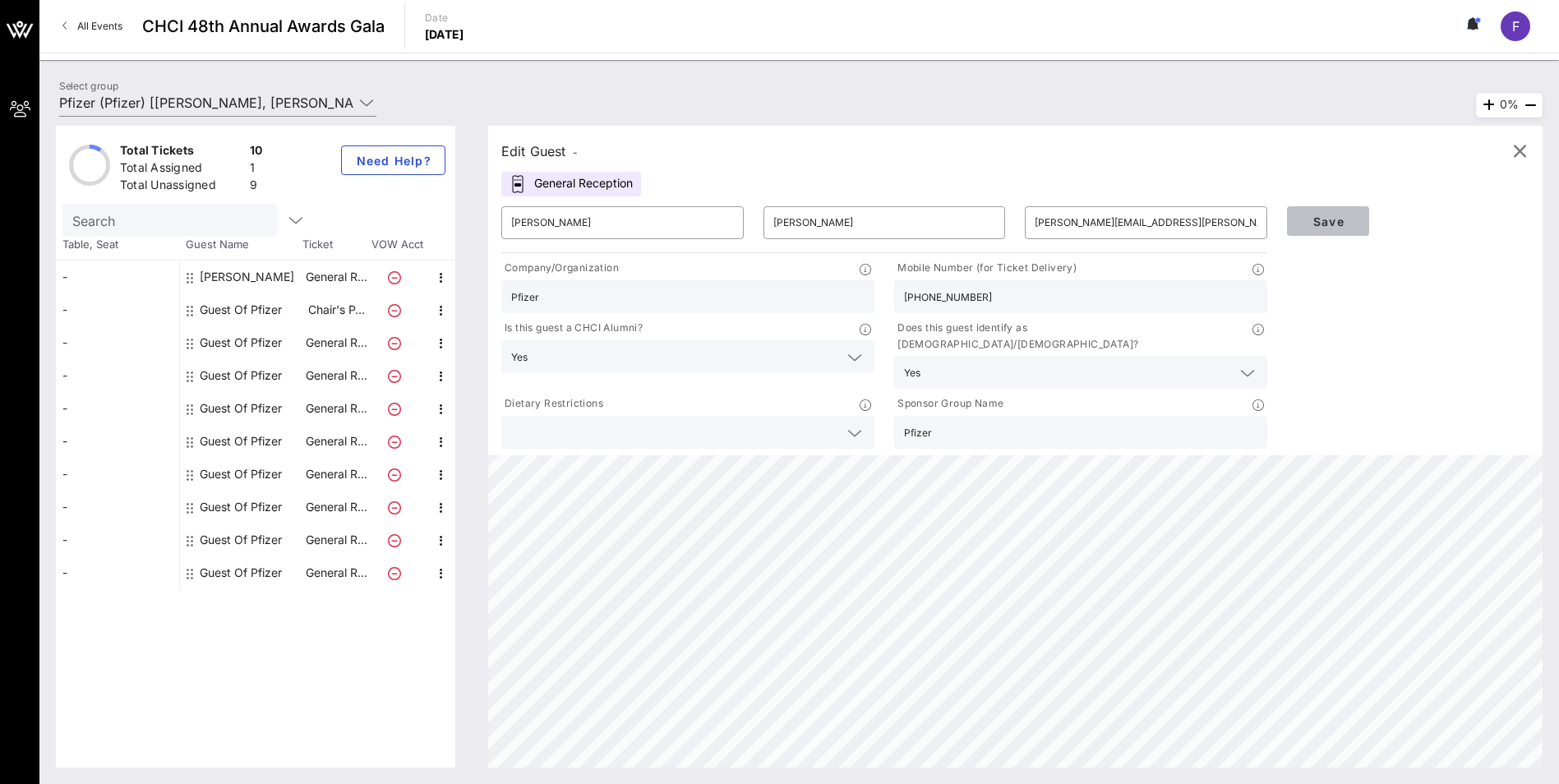
click at [1032, 217] on span "Save" at bounding box center [1328, 221] width 56 height 14
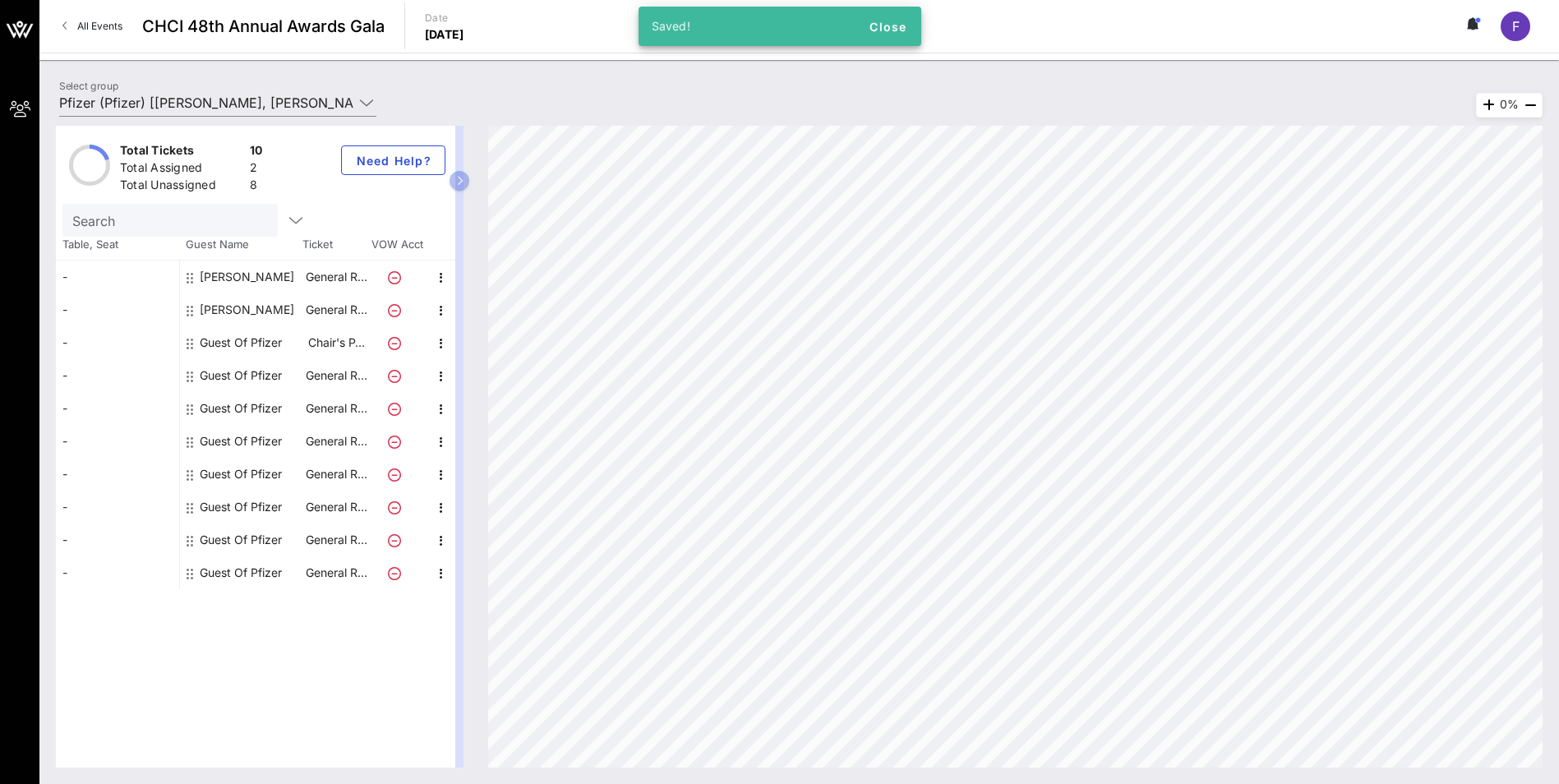
click at [232, 345] on div "Guest Of Pfizer" at bounding box center [241, 343] width 82 height 33
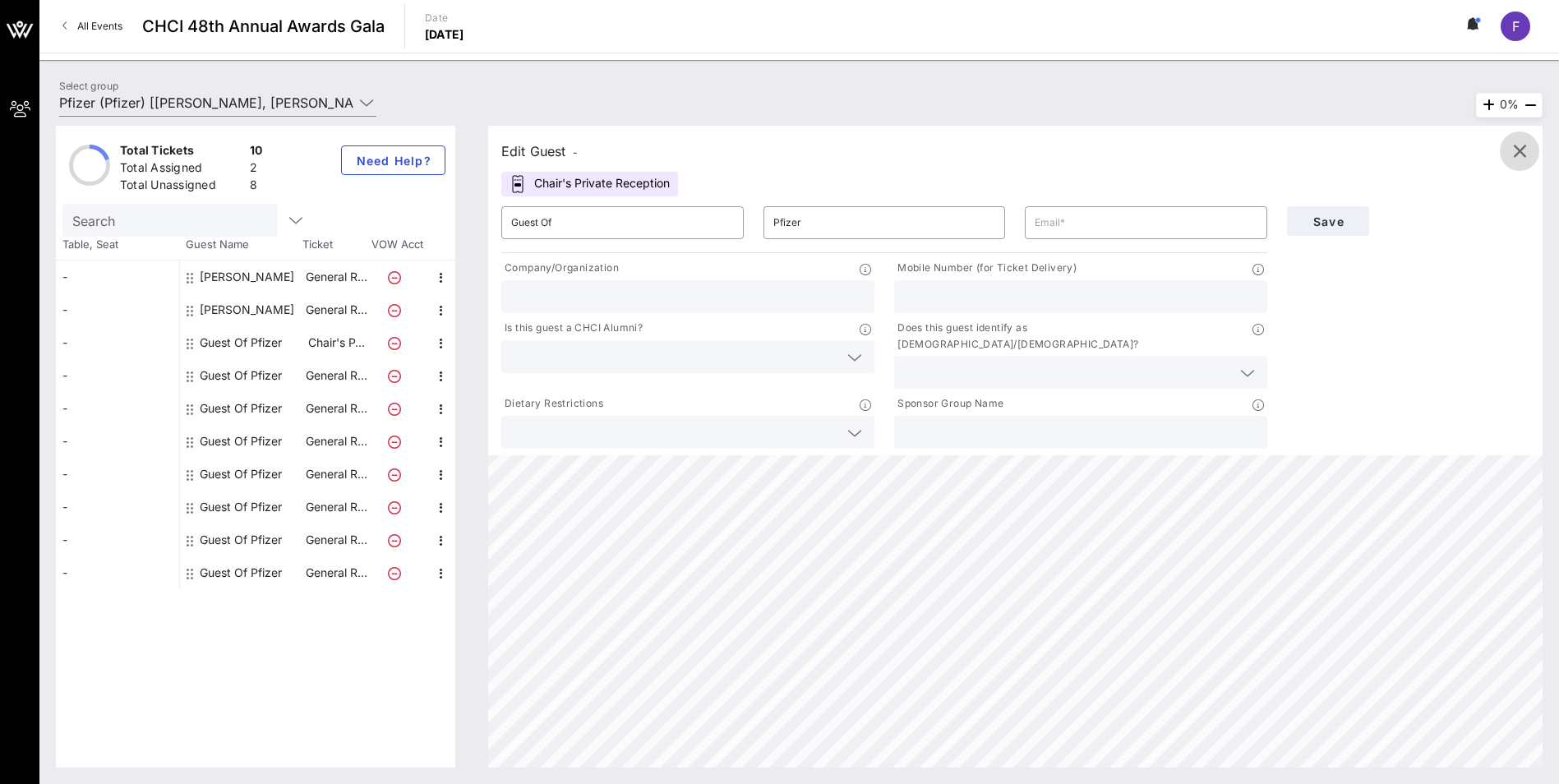
click at [1032, 148] on icon "button" at bounding box center [1519, 152] width 20 height 20
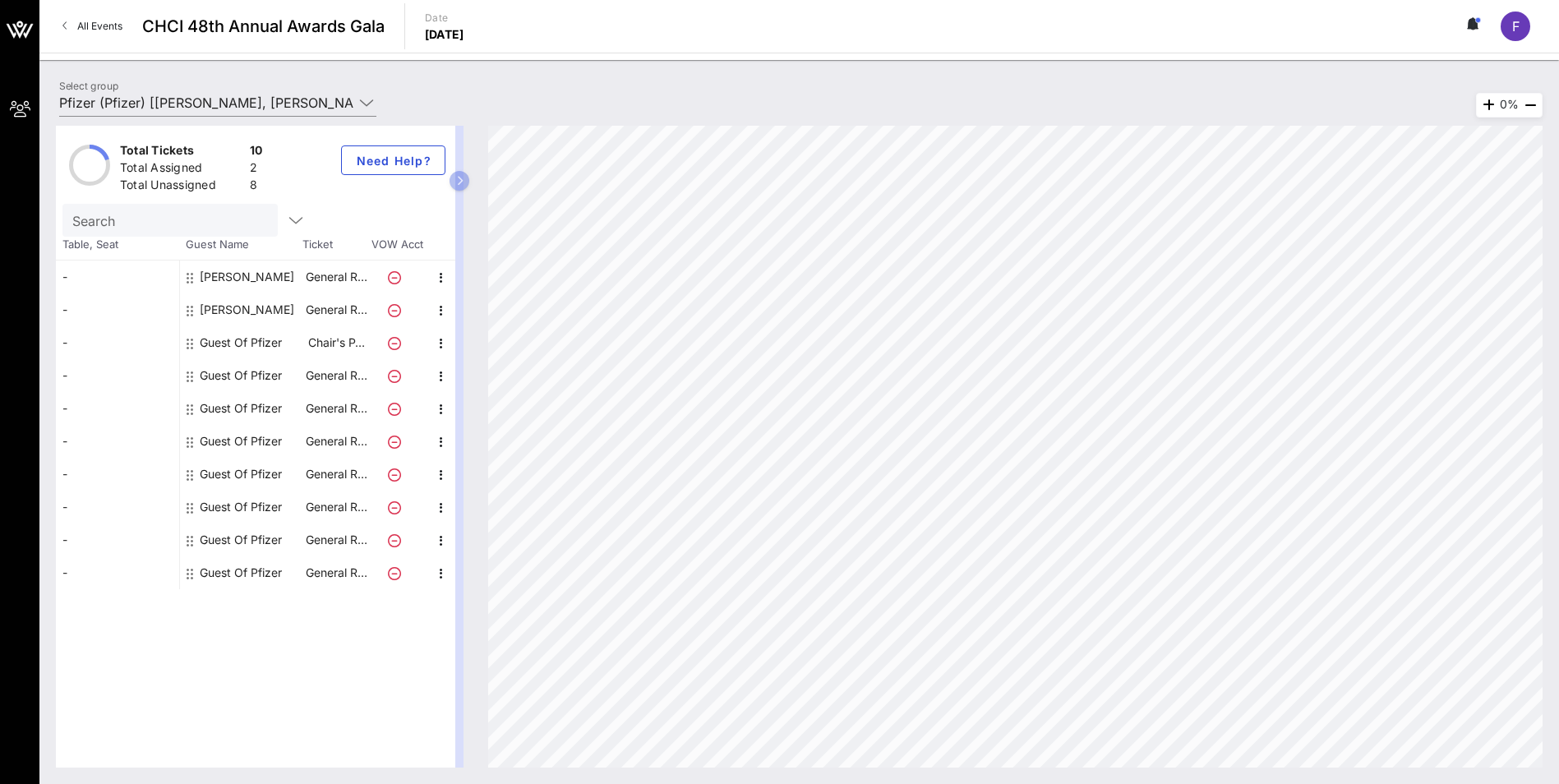
click at [230, 375] on div "Guest Of Pfizer" at bounding box center [241, 376] width 82 height 33
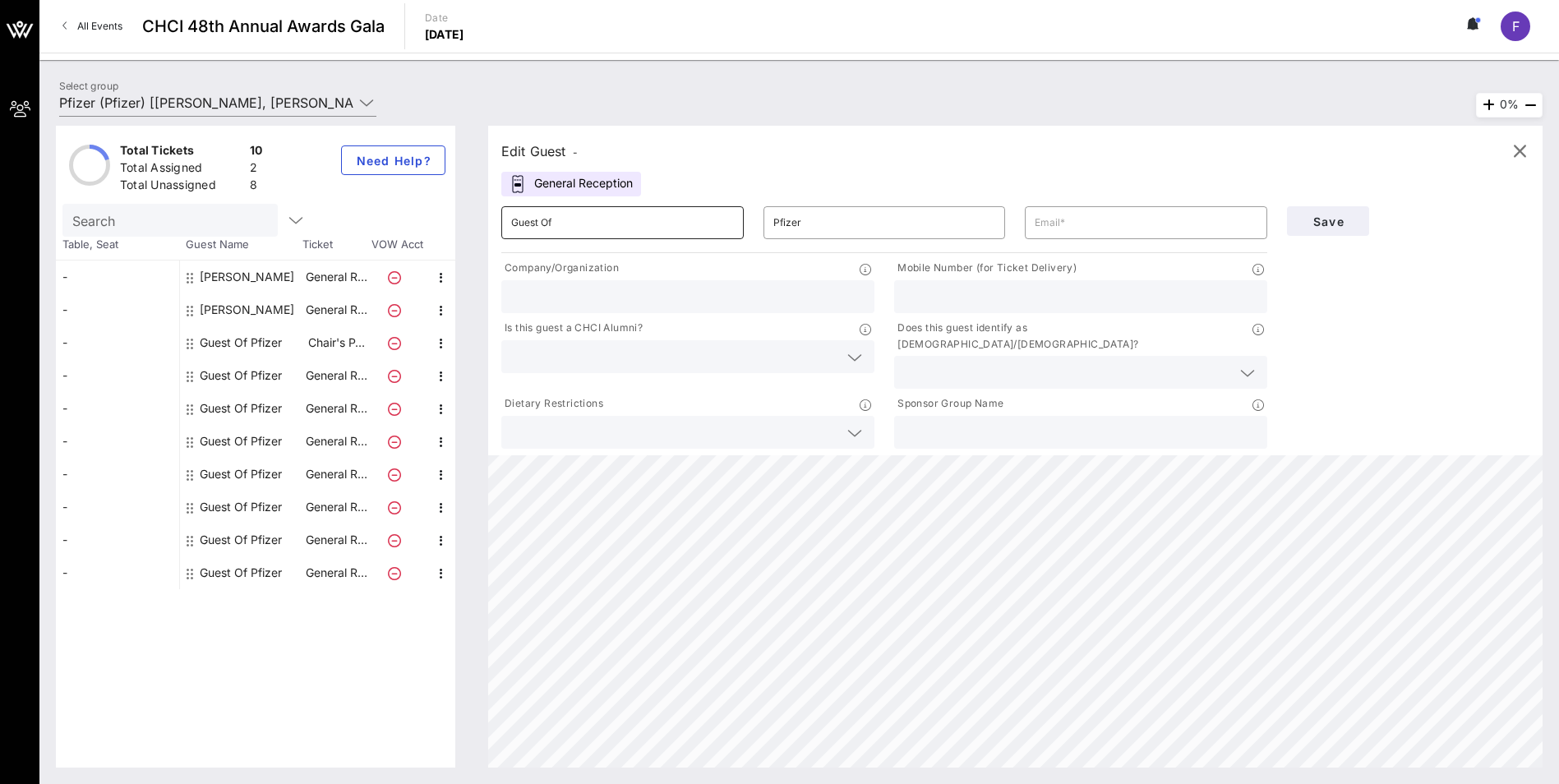
click at [671, 226] on input "Guest Of" at bounding box center [623, 222] width 222 height 26
type input "[PERSON_NAME]"
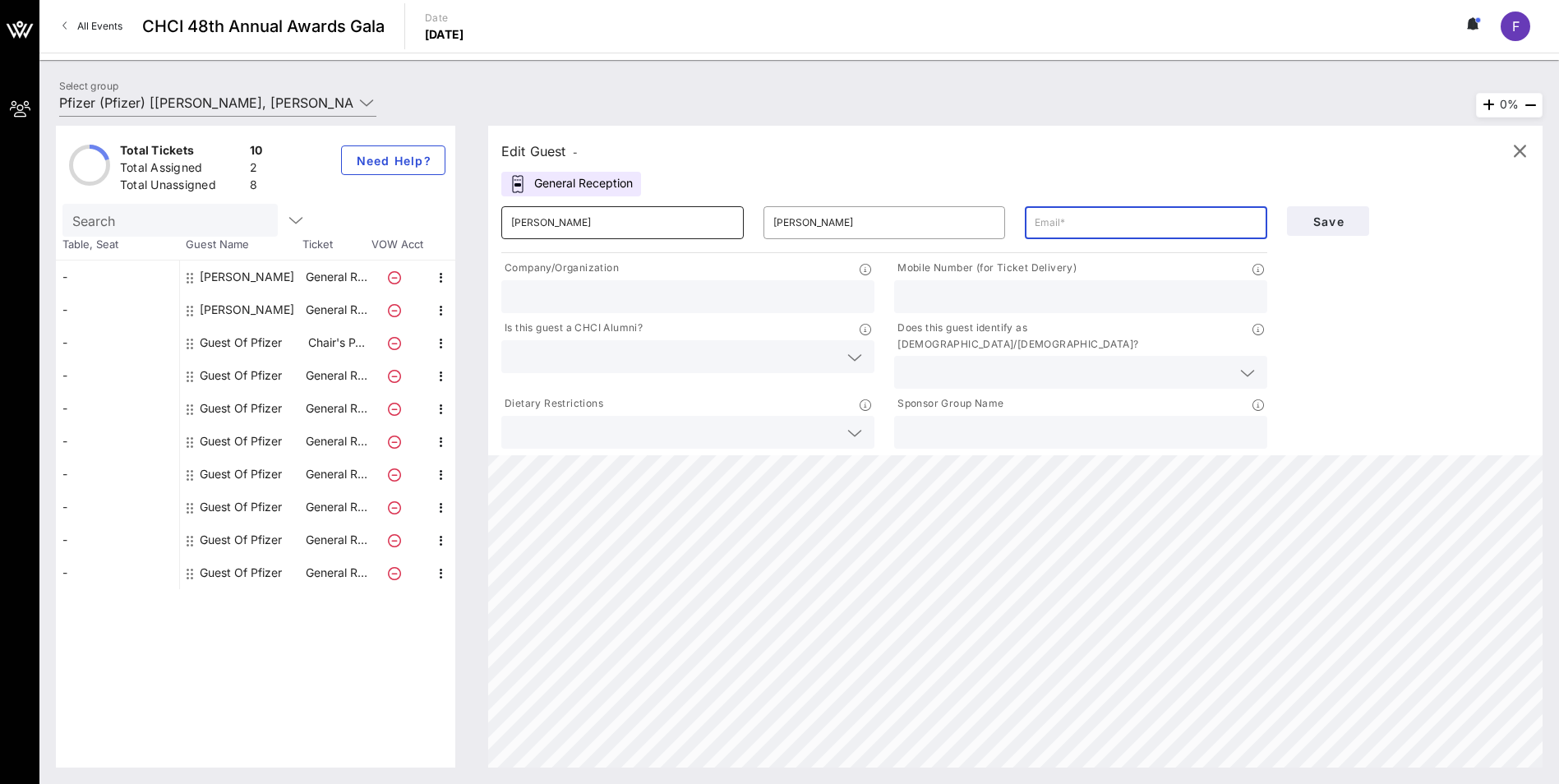
paste input "[PERSON_NAME][EMAIL_ADDRESS][DOMAIN_NAME]"
type input "[PERSON_NAME][EMAIL_ADDRESS][DOMAIN_NAME]"
type input "HACR"
click at [989, 296] on input "text" at bounding box center [1081, 296] width 353 height 21
paste input "6145966829"
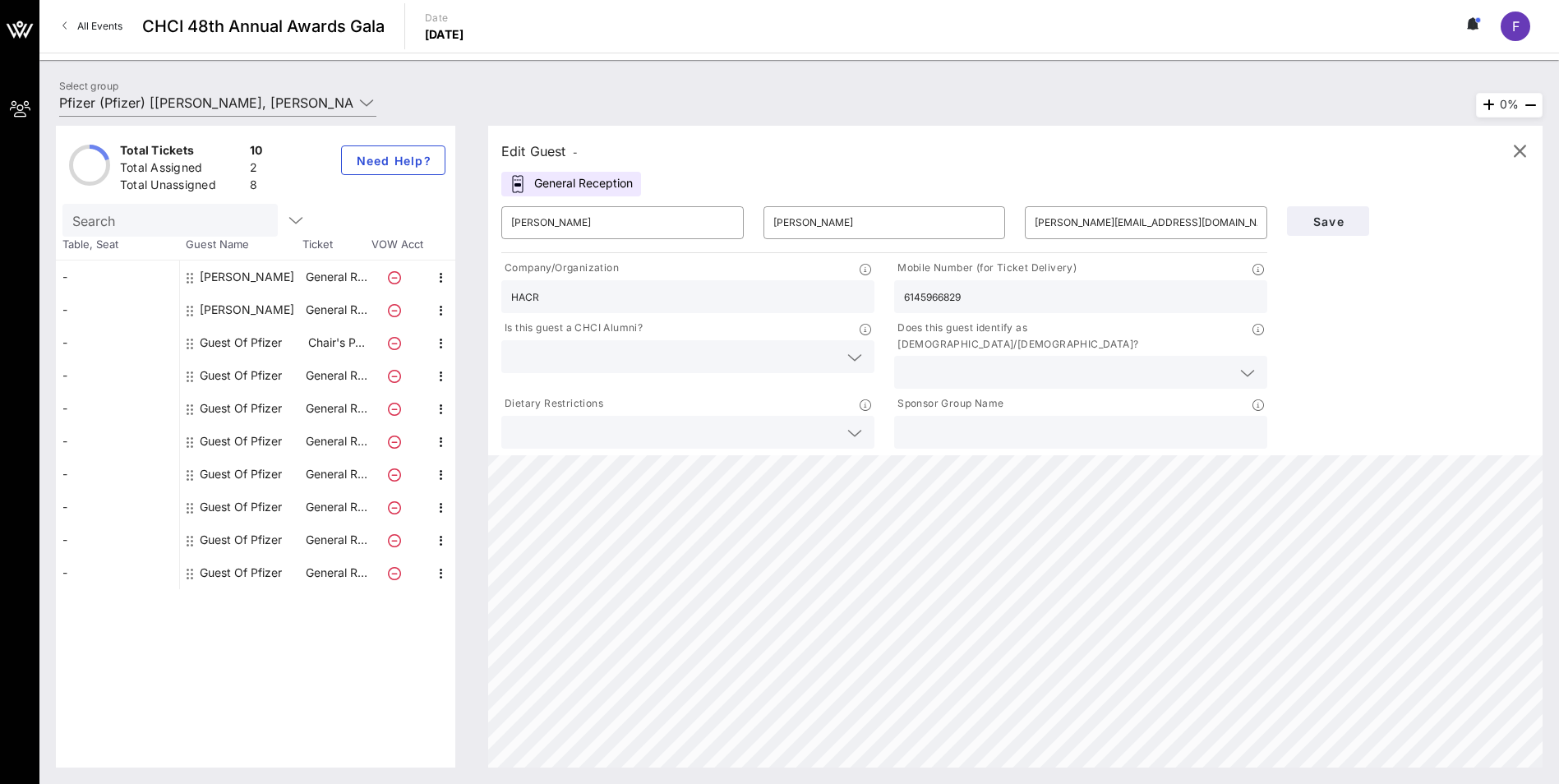
click at [921, 299] on input "6145966829" at bounding box center [1081, 296] width 353 height 21
type input "[PHONE_NUMBER]"
click at [740, 358] on input "text" at bounding box center [674, 357] width 327 height 21
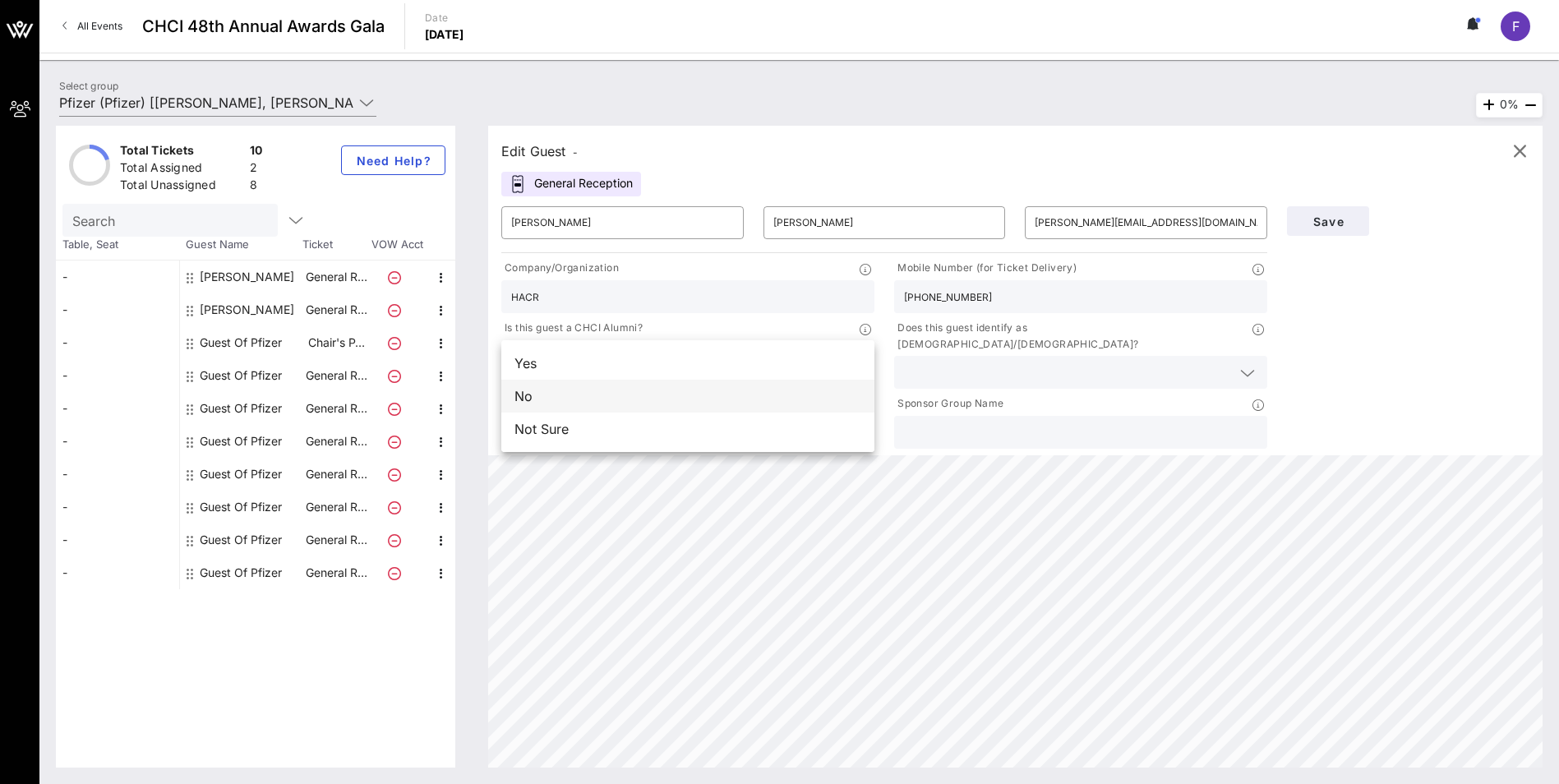
click at [702, 388] on div "No" at bounding box center [688, 396] width 373 height 33
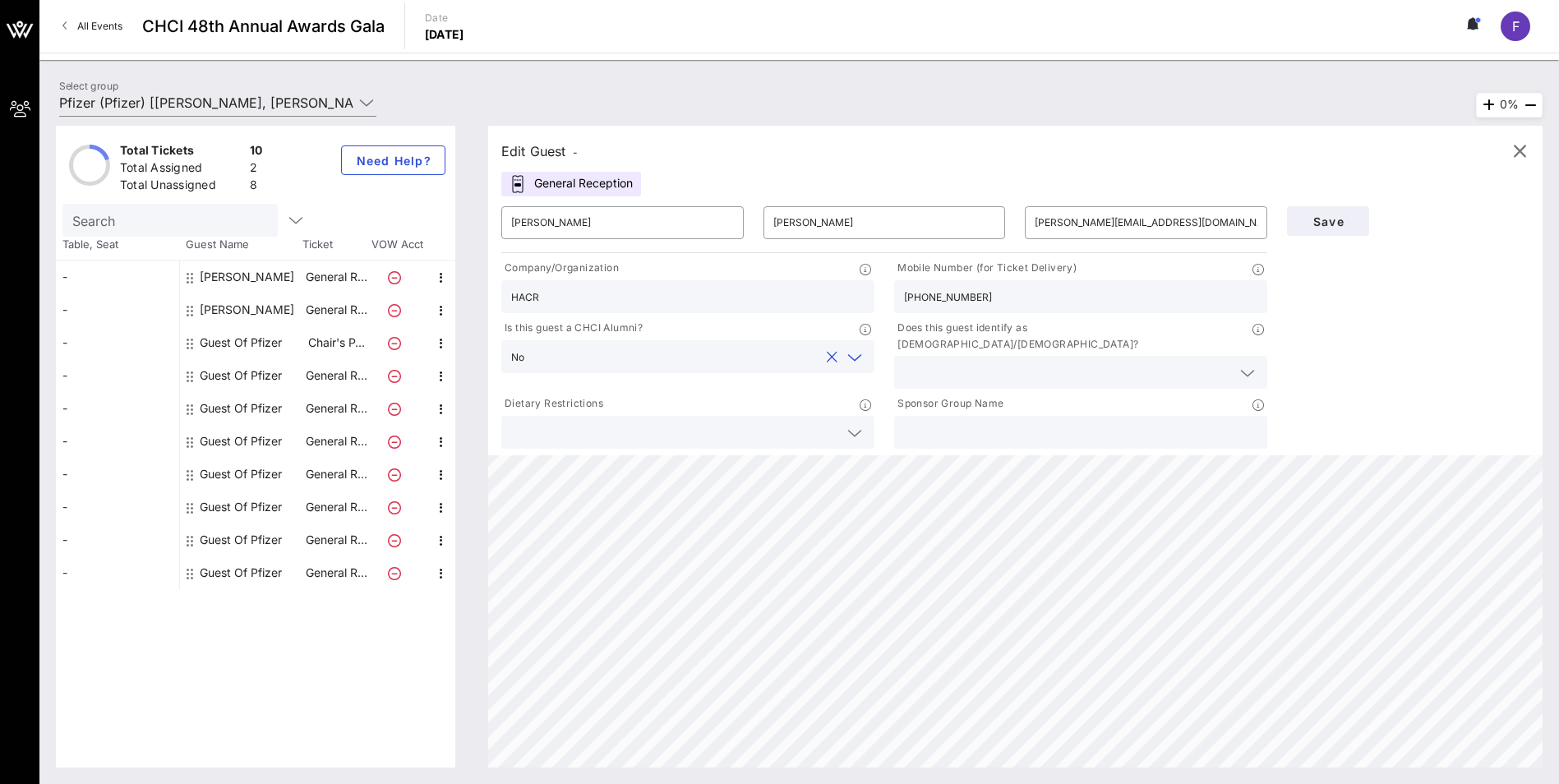
click at [938, 362] on input "text" at bounding box center [1067, 372] width 327 height 21
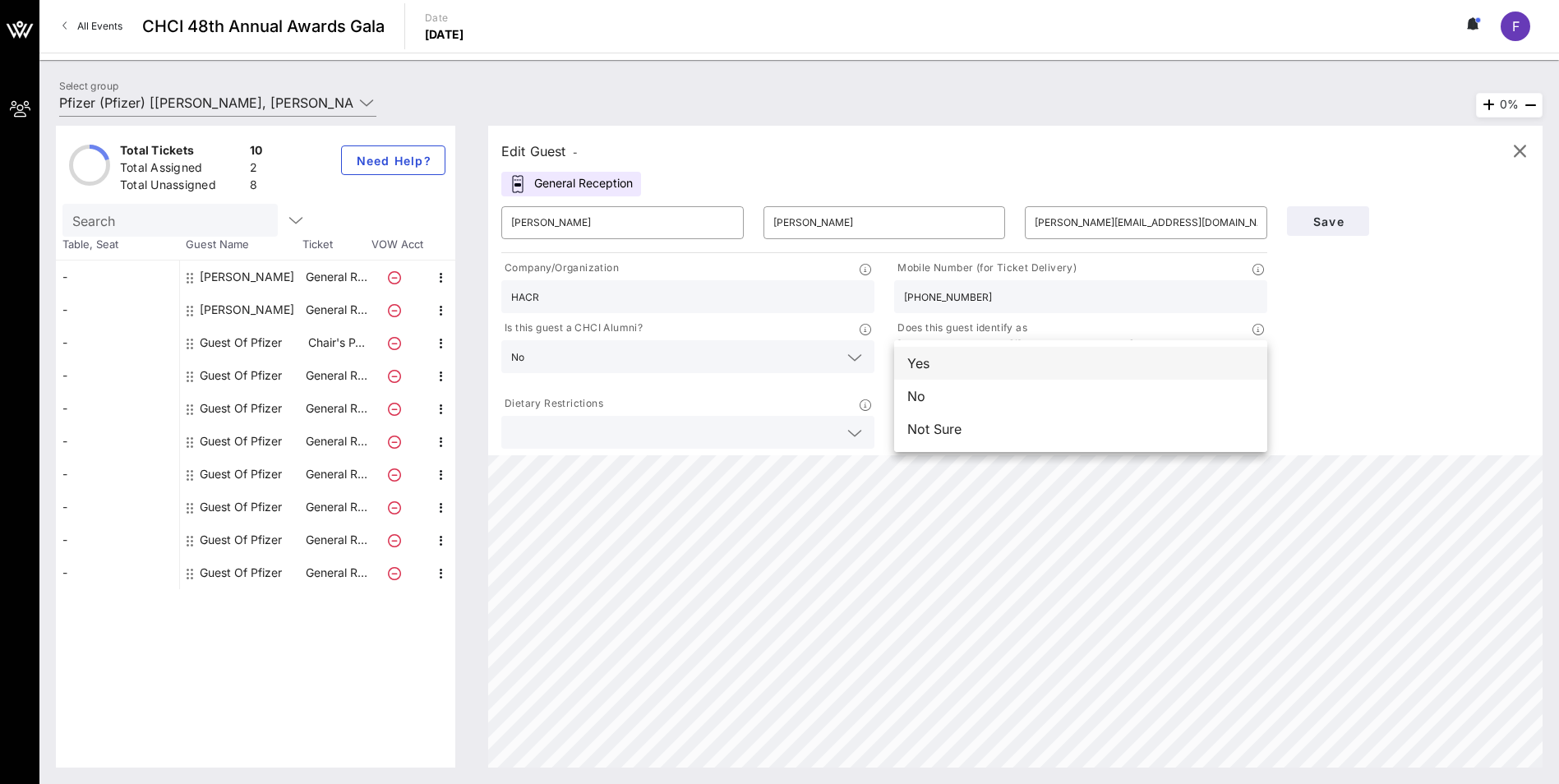
click at [933, 366] on div "Yes" at bounding box center [1081, 363] width 373 height 33
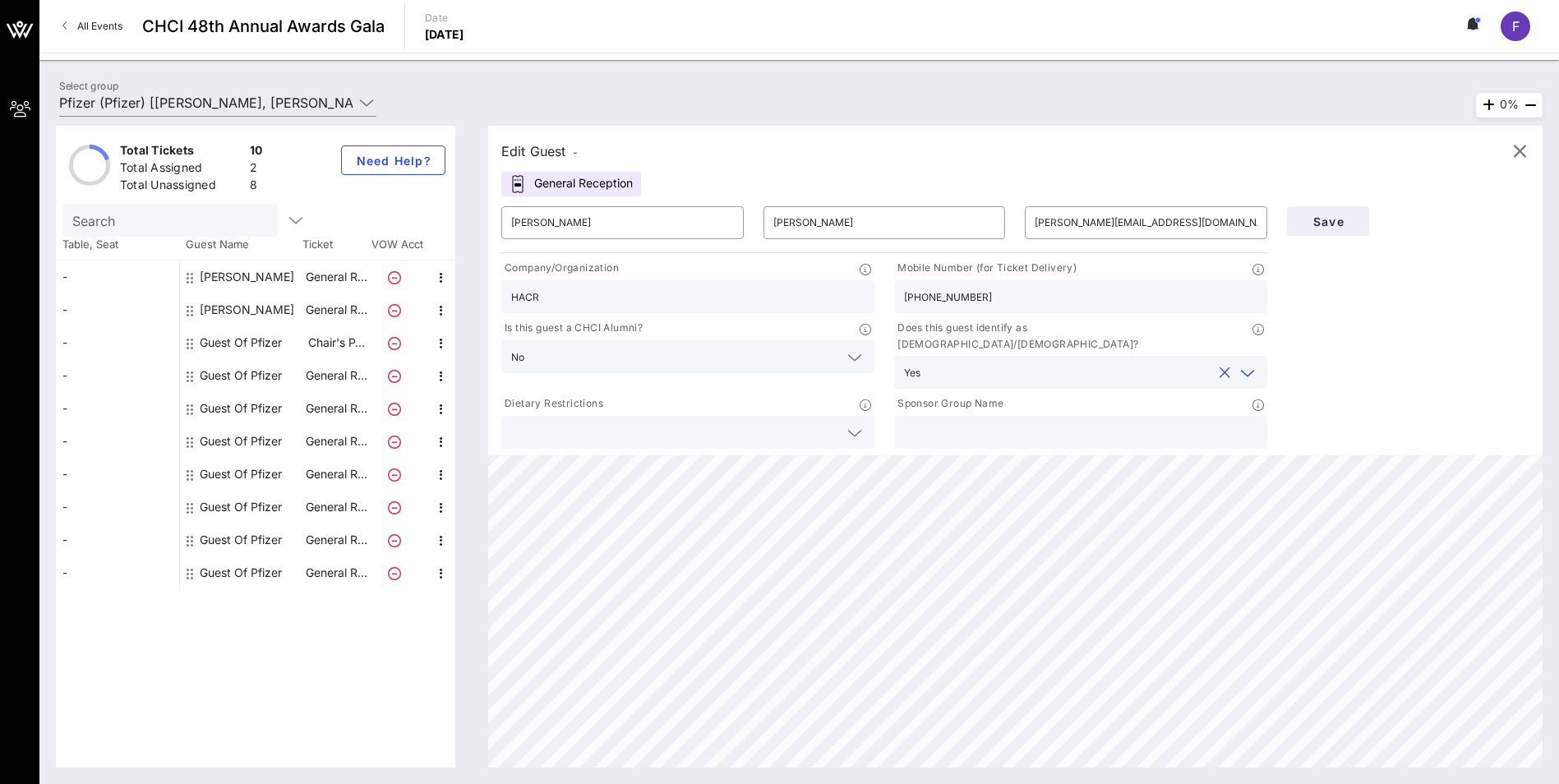
click at [931, 422] on input "text" at bounding box center [1081, 432] width 353 height 21
type input "Pfizer"
click at [1032, 217] on span "Save" at bounding box center [1328, 221] width 56 height 14
